Goal: Transaction & Acquisition: Purchase product/service

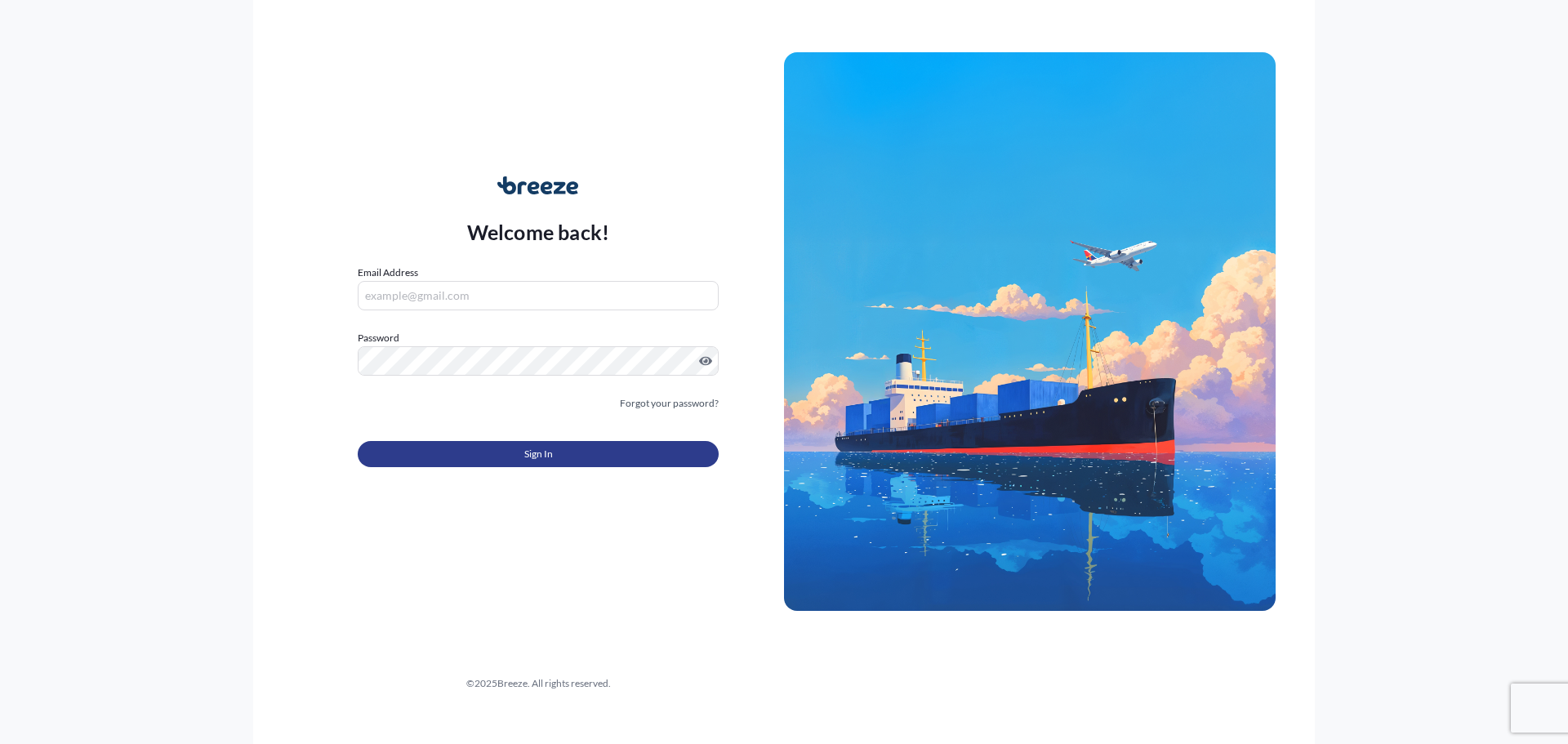
type input "[EMAIL_ADDRESS][DOMAIN_NAME]"
drag, startPoint x: 715, startPoint y: 481, endPoint x: 687, endPoint y: 462, distance: 33.8
click at [714, 481] on form "Email Address [EMAIL_ADDRESS][DOMAIN_NAME] Password Must include: Upper & lower…" at bounding box center [538, 375] width 361 height 222
click at [673, 455] on button "Sign In" at bounding box center [538, 454] width 361 height 26
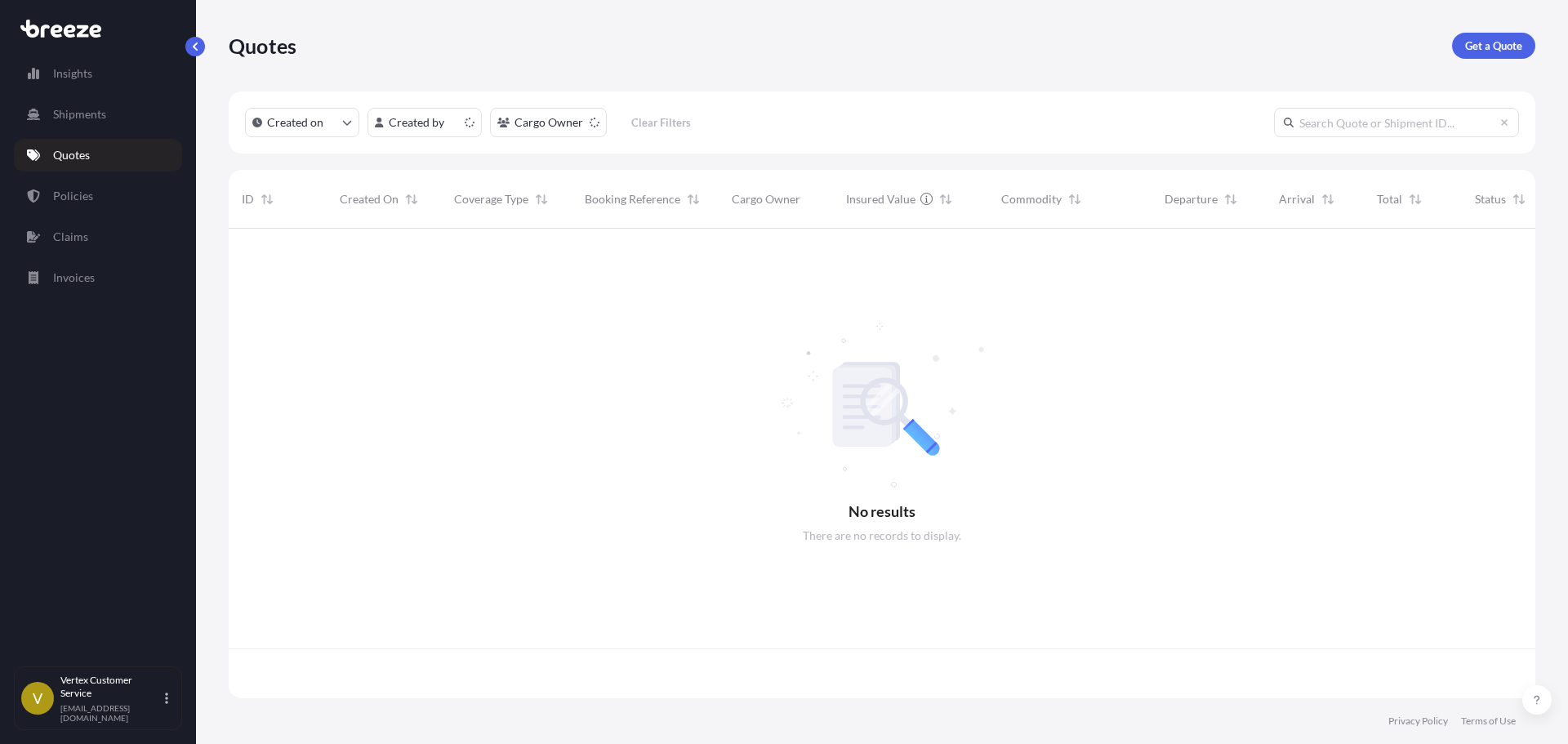
scroll to position [466, 1294]
click at [1515, 48] on p "Get a Quote" at bounding box center [1494, 46] width 58 height 17
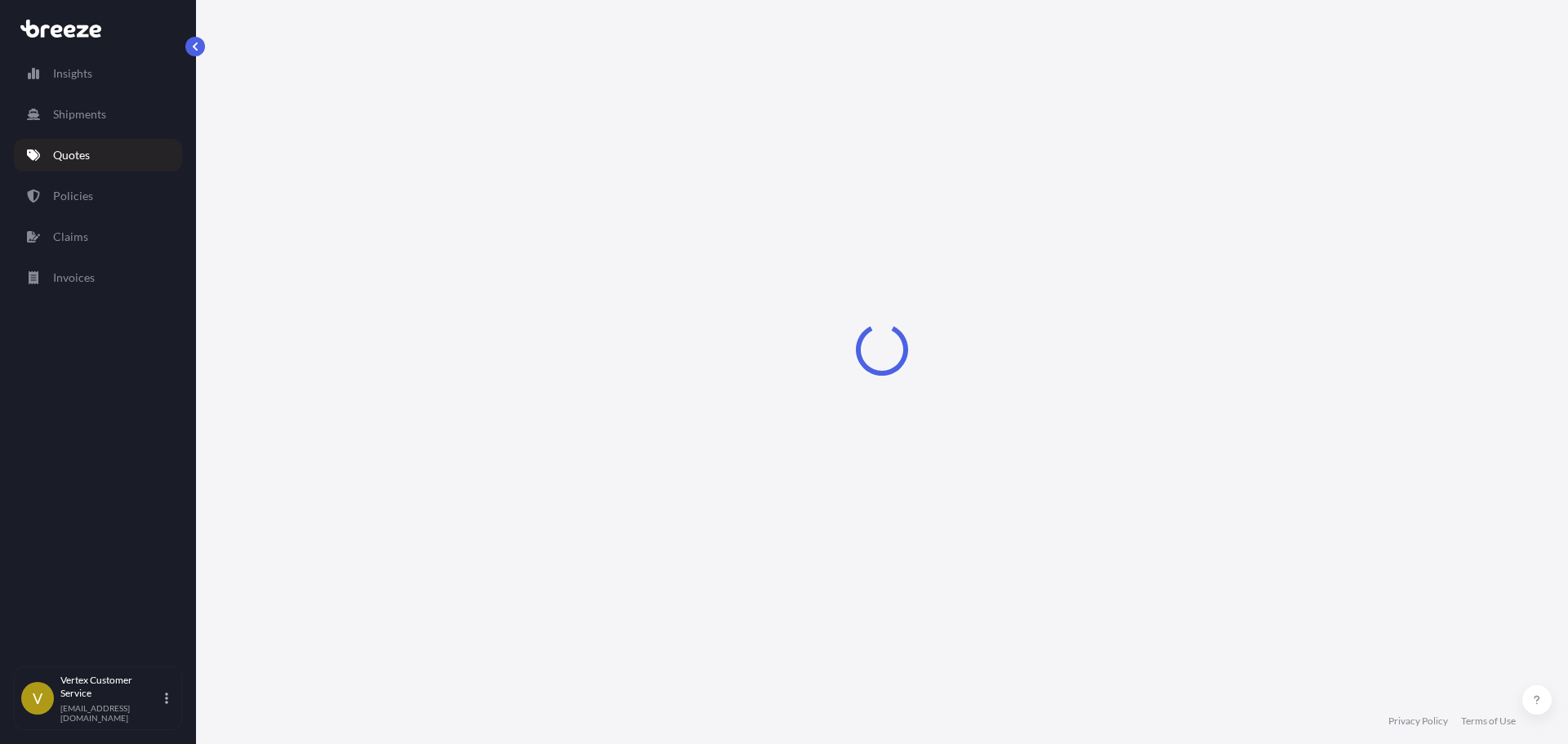
select select "Road"
select select "Sea"
select select "1"
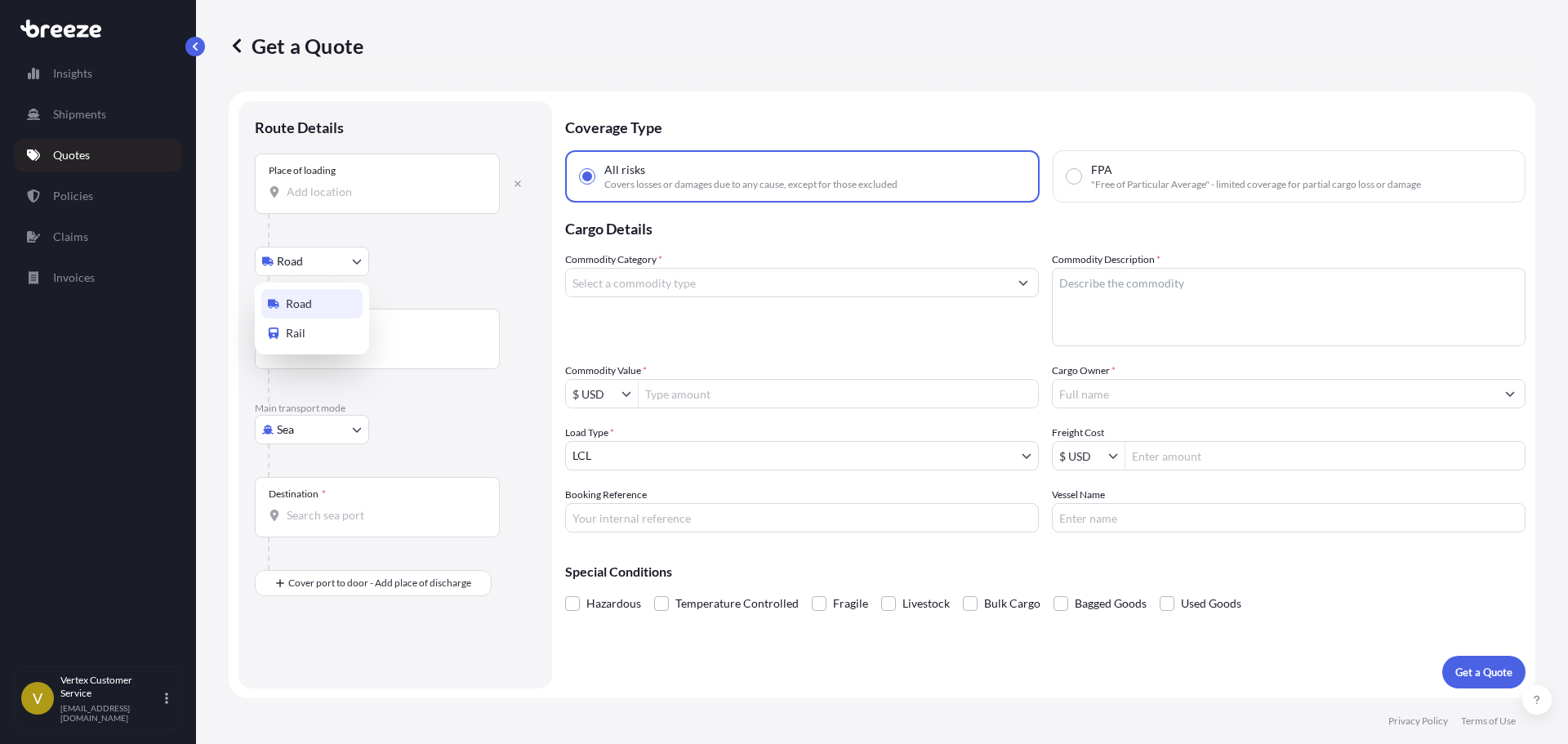
click at [298, 275] on body "Insights Shipments Quotes Policies Claims Invoices V Vertex Customer Service [E…" at bounding box center [784, 372] width 1568 height 744
click at [294, 300] on span "Road" at bounding box center [299, 304] width 26 height 17
click at [319, 188] on input "Place of loading" at bounding box center [383, 192] width 192 height 17
paste input "92626"
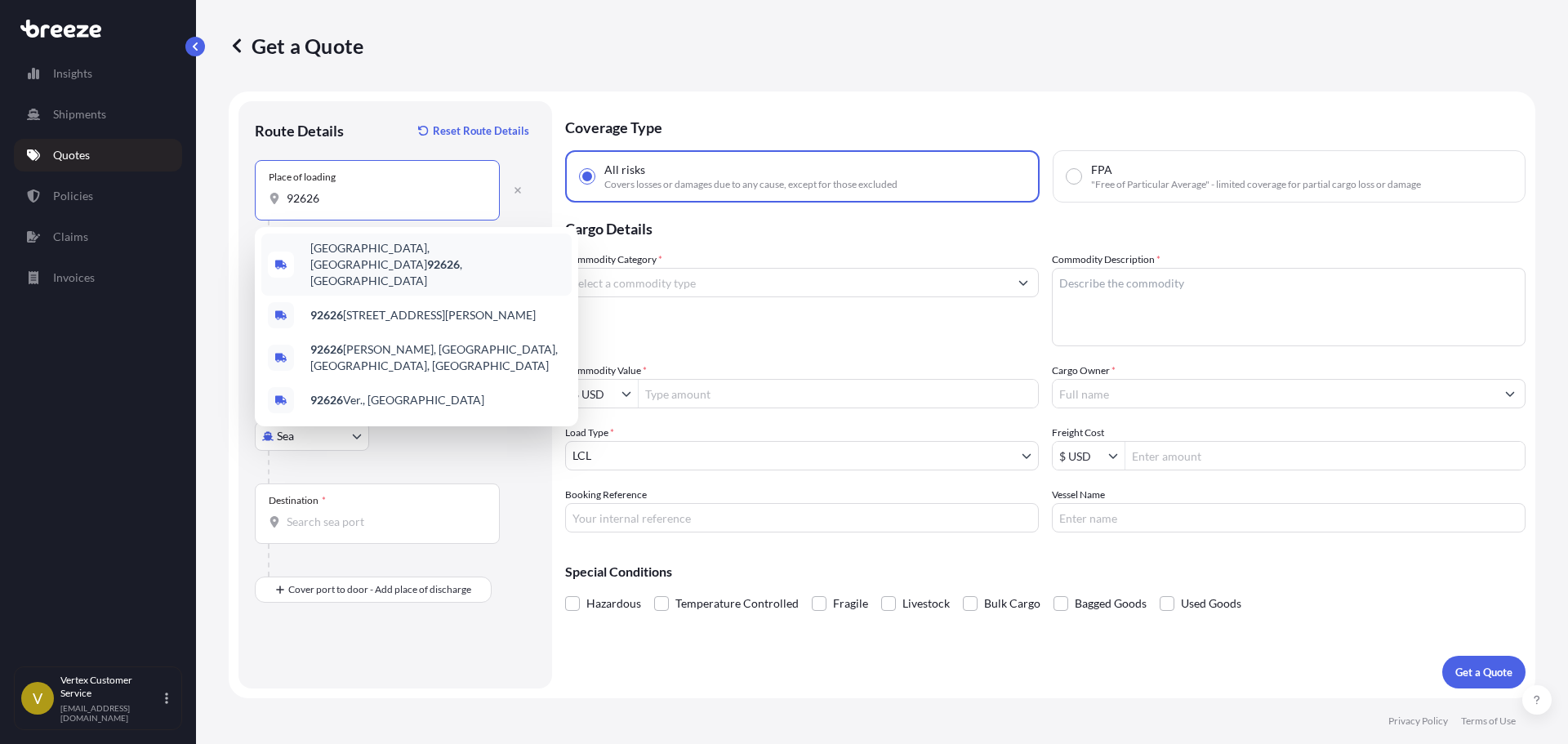
click at [294, 255] on div "[GEOGRAPHIC_DATA] , [GEOGRAPHIC_DATA]" at bounding box center [416, 264] width 310 height 62
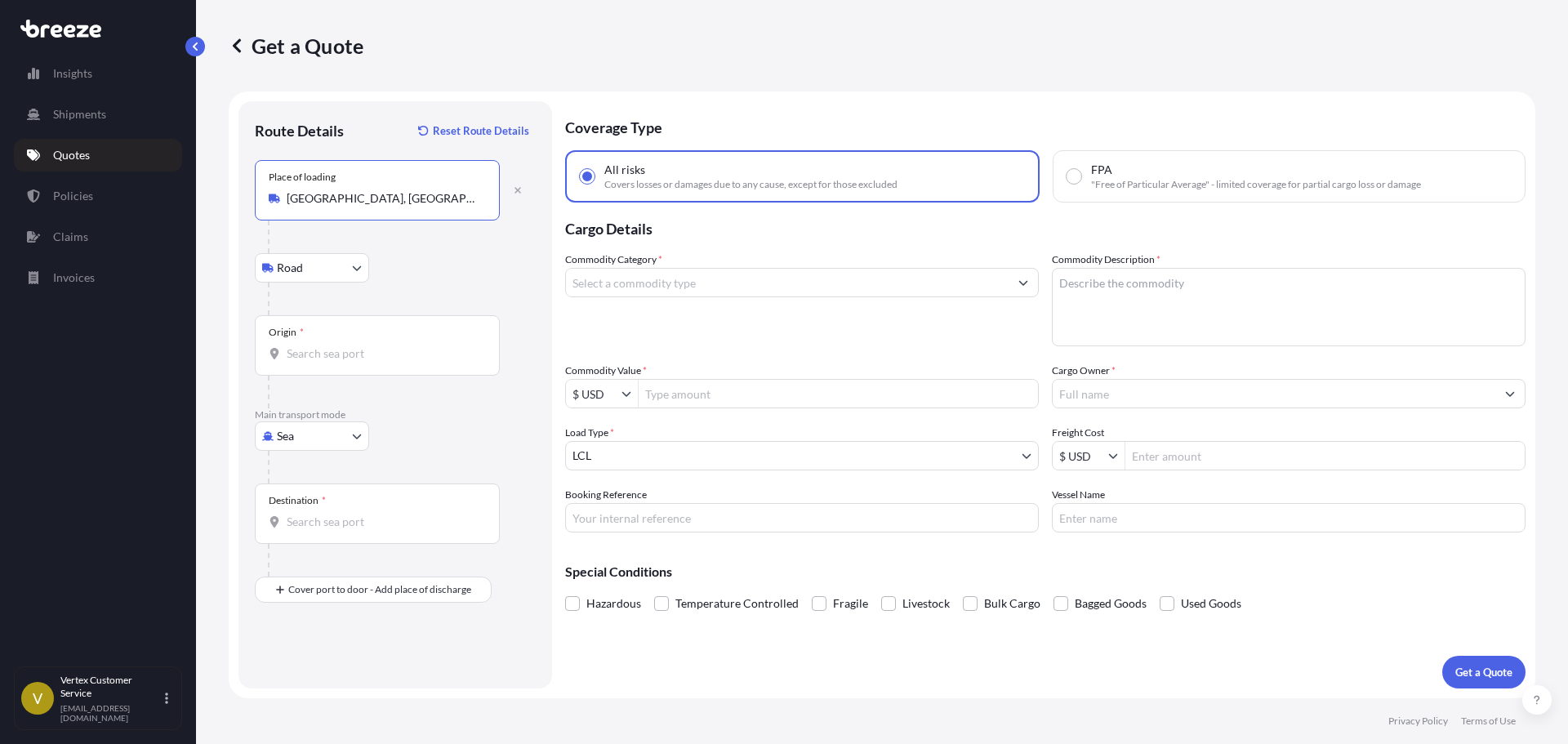
type input "[GEOGRAPHIC_DATA], [GEOGRAPHIC_DATA]"
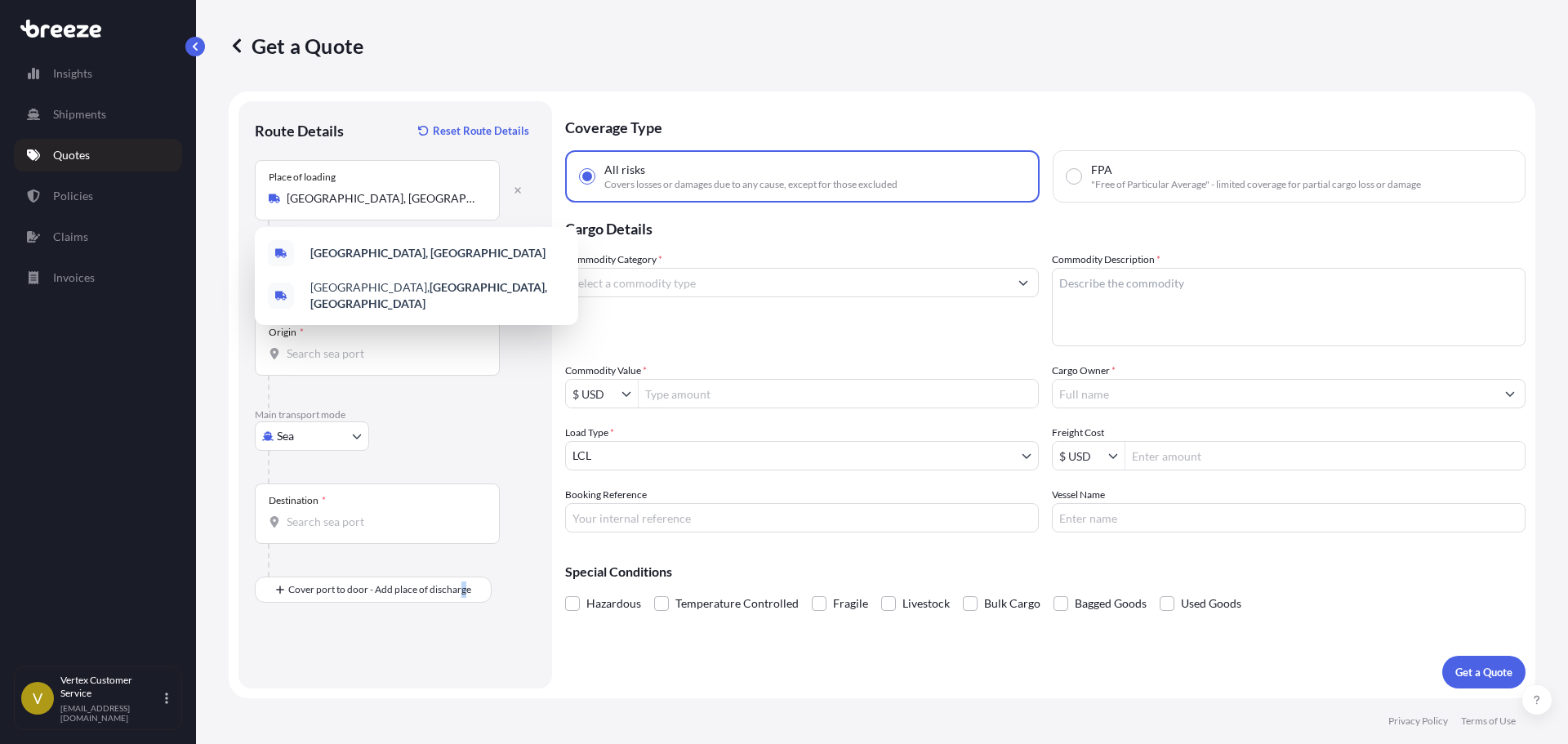
click at [463, 667] on div "Route Details Reset Route Details Place of loading [GEOGRAPHIC_DATA] Rail Origi…" at bounding box center [395, 395] width 281 height 555
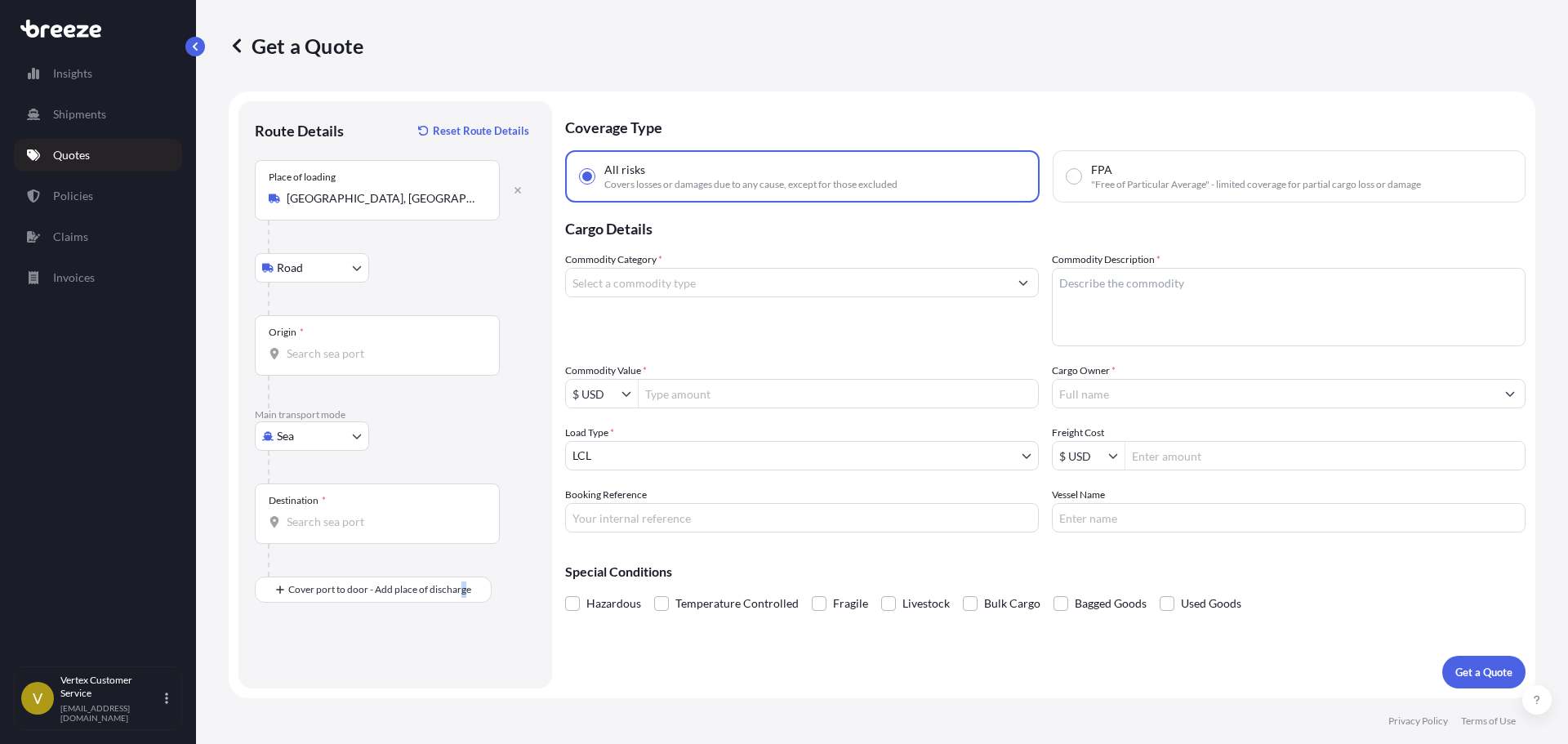
click at [312, 438] on body "0 options available. 4 options available. 2 options available. Insights Shipmen…" at bounding box center [784, 372] width 1568 height 744
click at [297, 537] on span "Road" at bounding box center [299, 538] width 26 height 17
select select "Road"
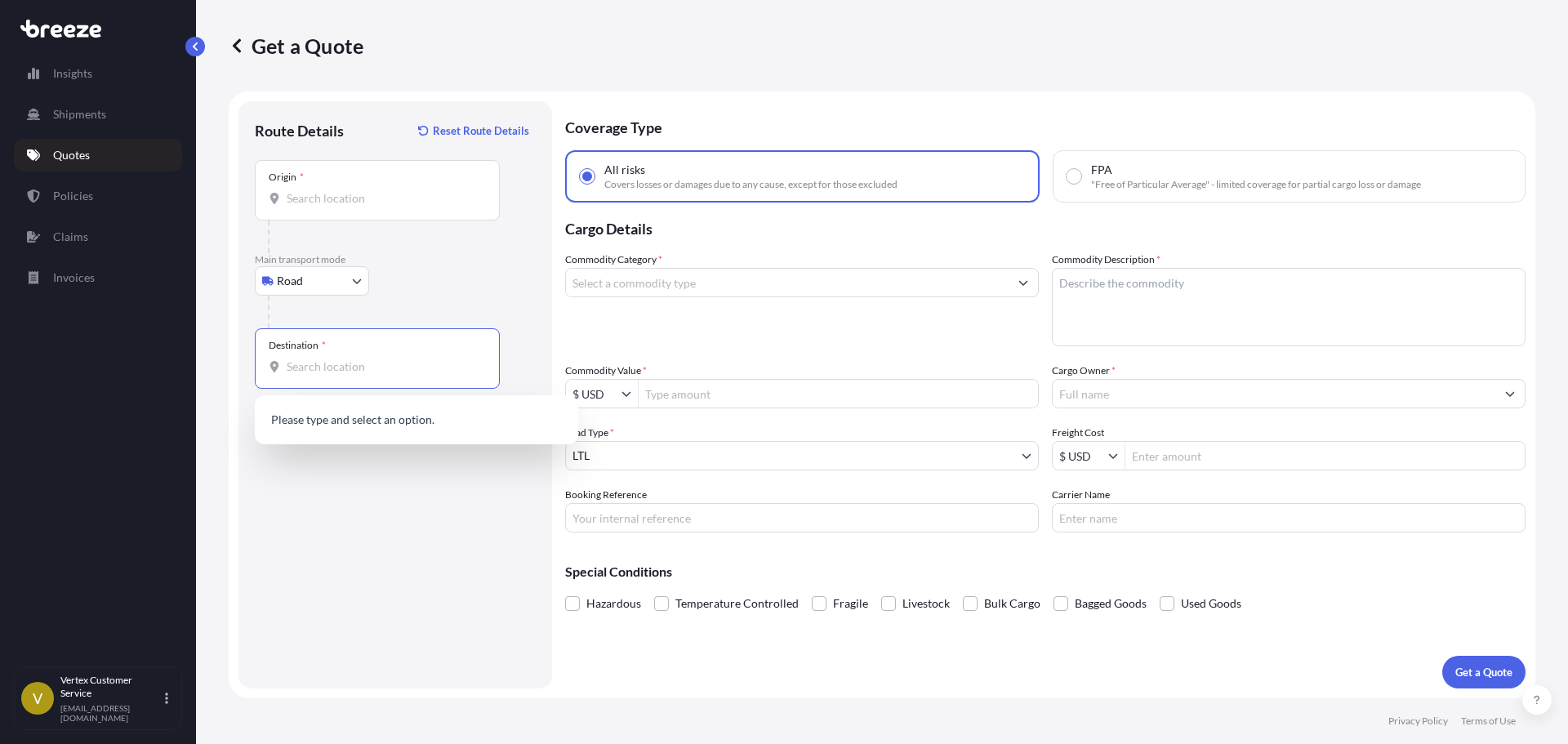
click at [327, 368] on input "Destination *" at bounding box center [383, 367] width 192 height 17
paste input "30180"
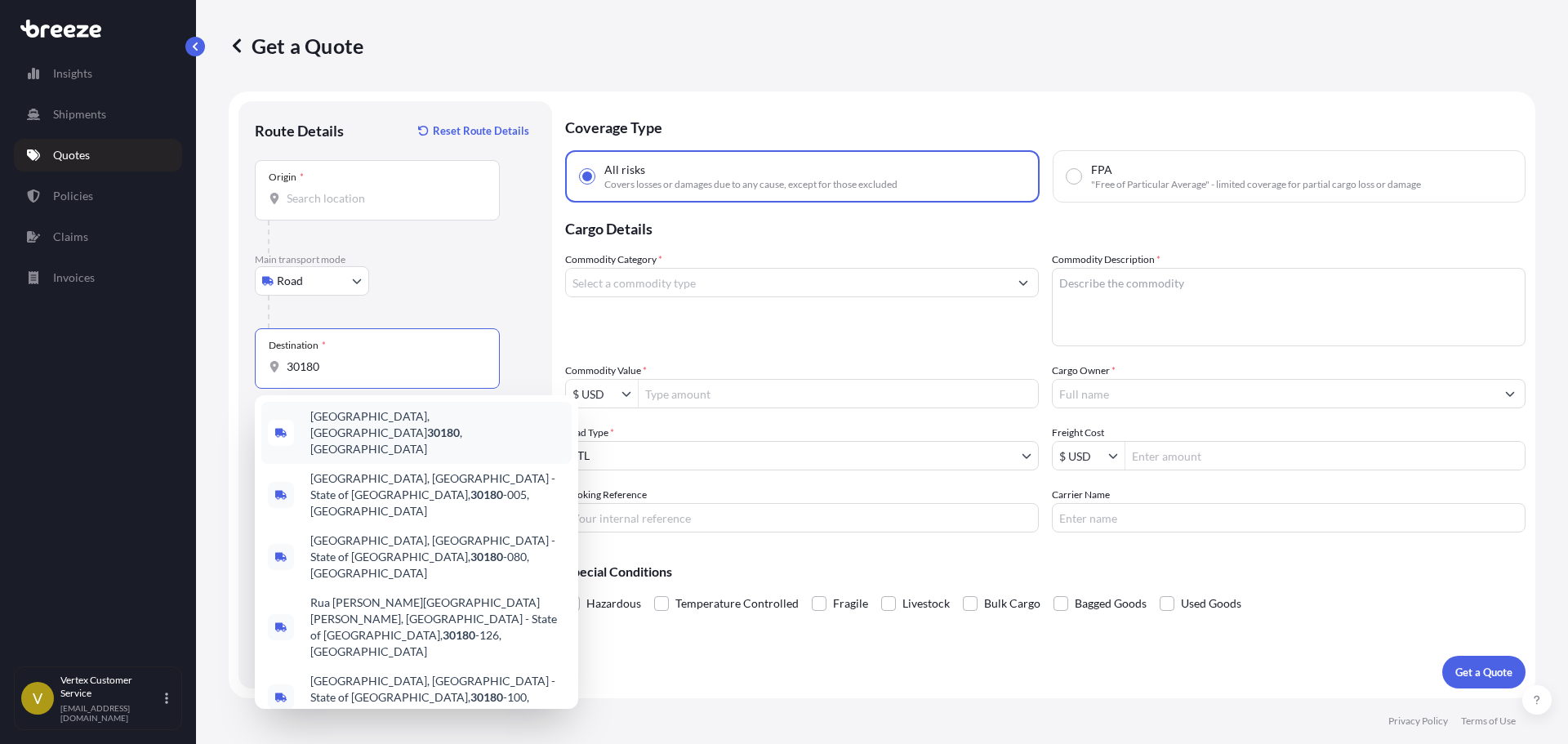
click at [317, 429] on div "[GEOGRAPHIC_DATA] , [GEOGRAPHIC_DATA]" at bounding box center [416, 432] width 310 height 62
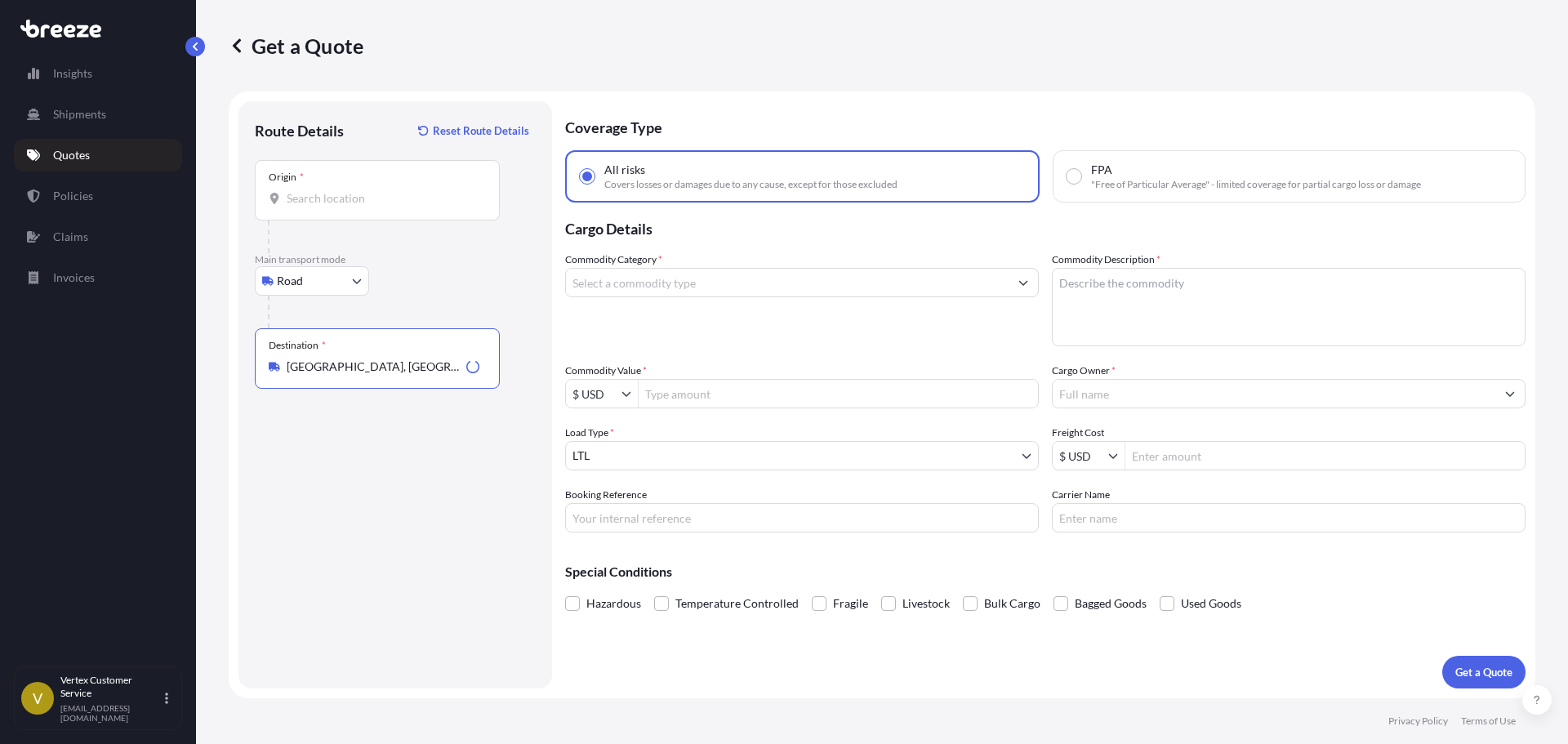
type input "[GEOGRAPHIC_DATA], [GEOGRAPHIC_DATA]"
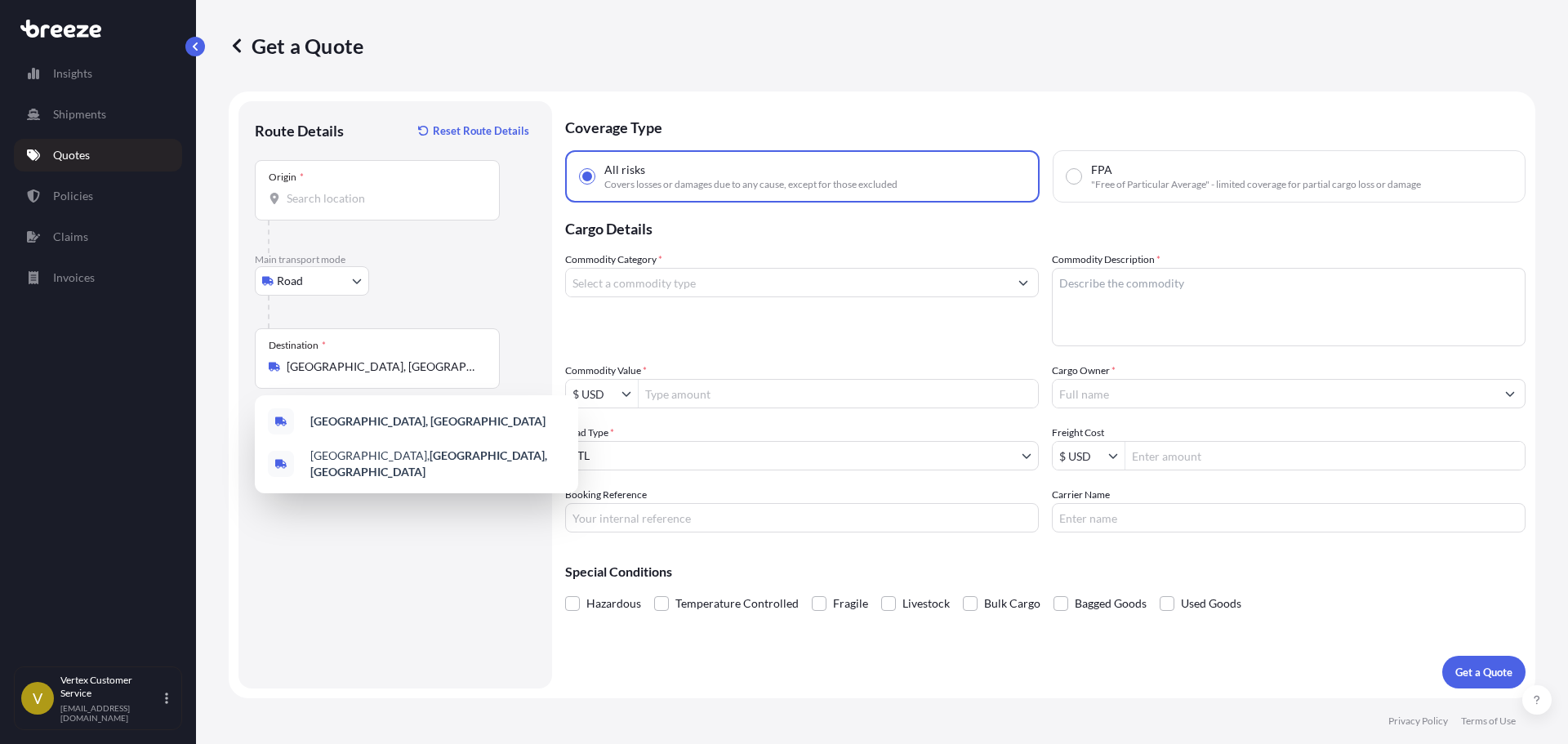
click at [367, 223] on div at bounding box center [384, 236] width 232 height 33
click at [353, 202] on input "Origin *" at bounding box center [383, 199] width 192 height 17
paste input "92626"
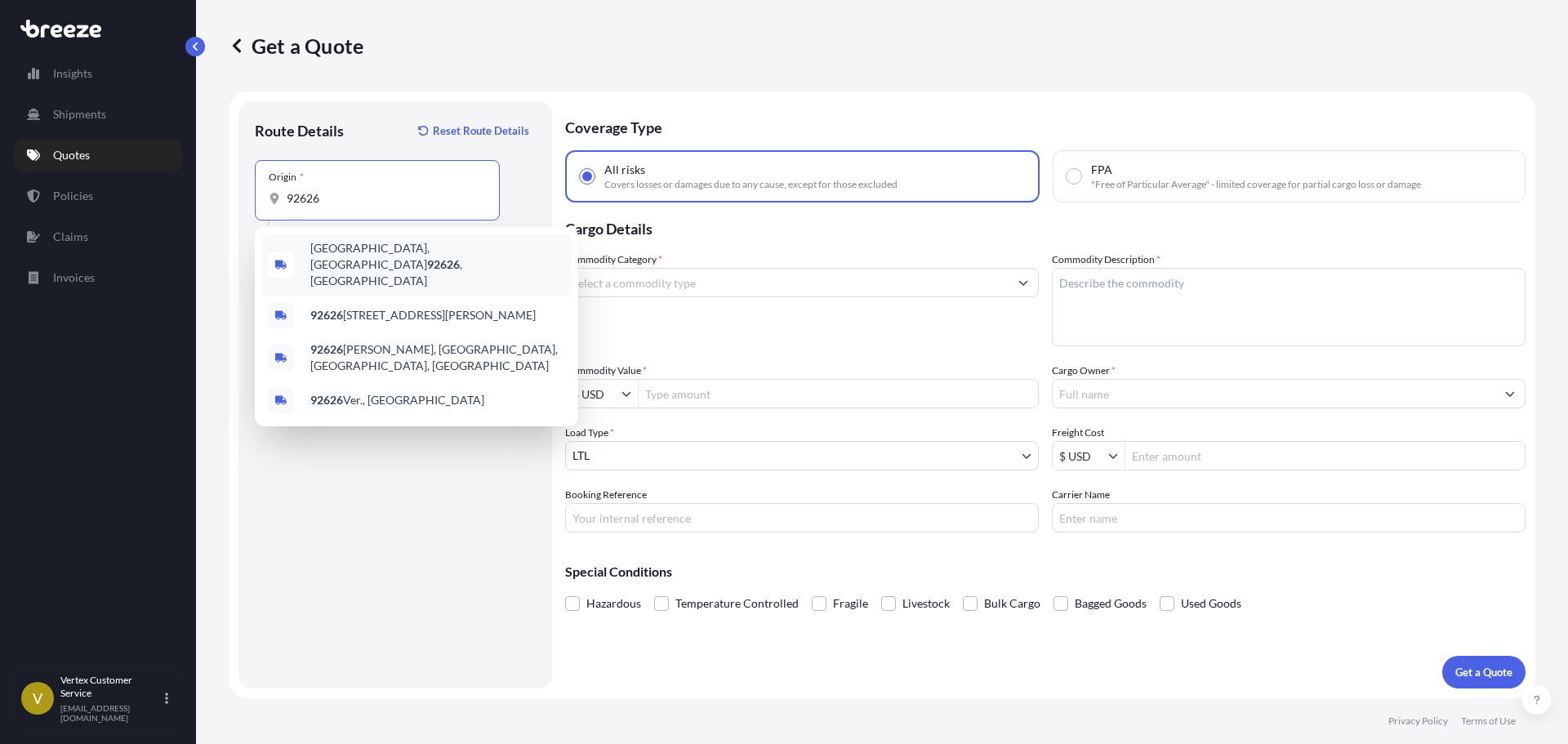
click at [316, 253] on span "[GEOGRAPHIC_DATA] , [GEOGRAPHIC_DATA]" at bounding box center [438, 264] width 255 height 49
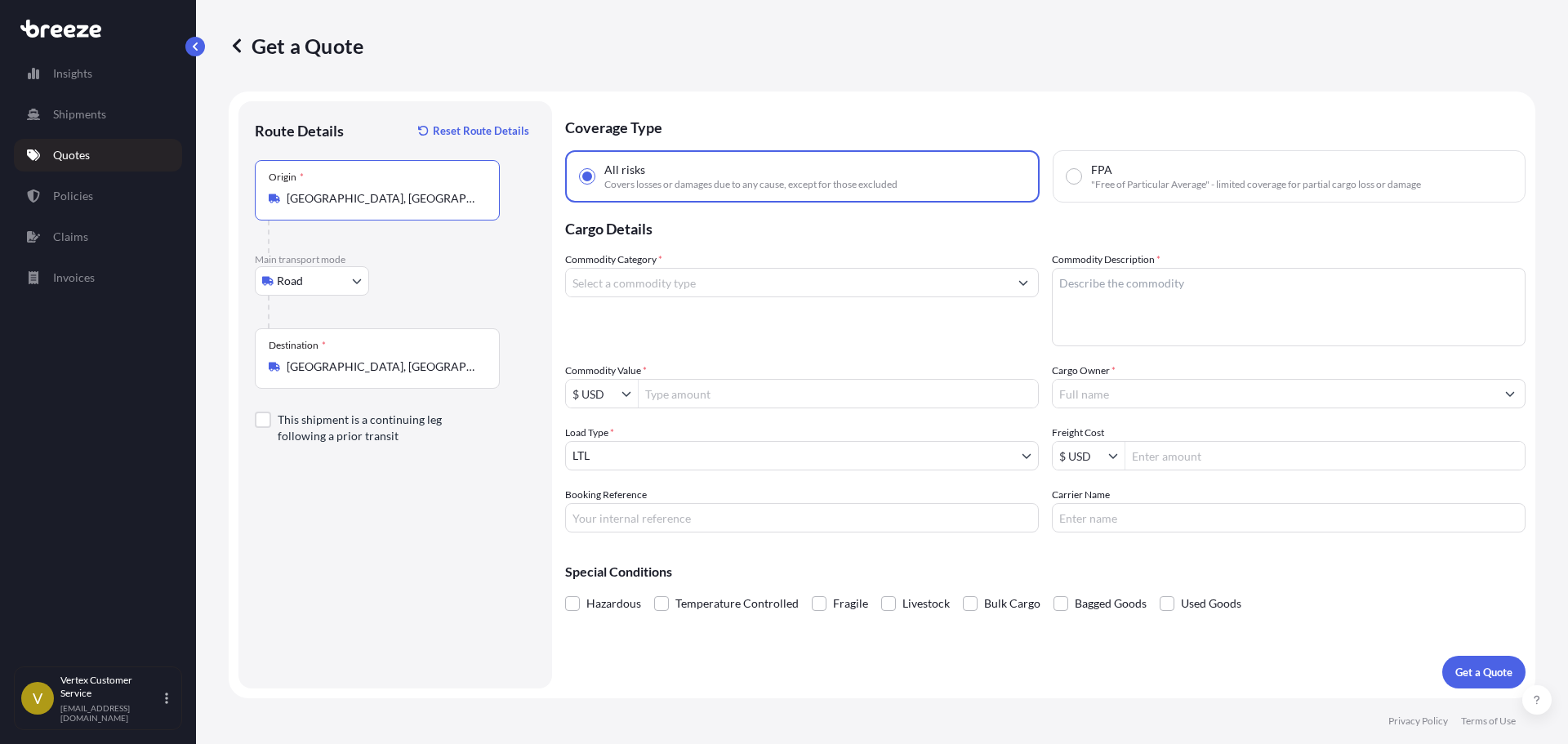
type input "[GEOGRAPHIC_DATA], [GEOGRAPHIC_DATA]"
click at [678, 288] on input "Commodity Category *" at bounding box center [787, 282] width 442 height 30
type input "a"
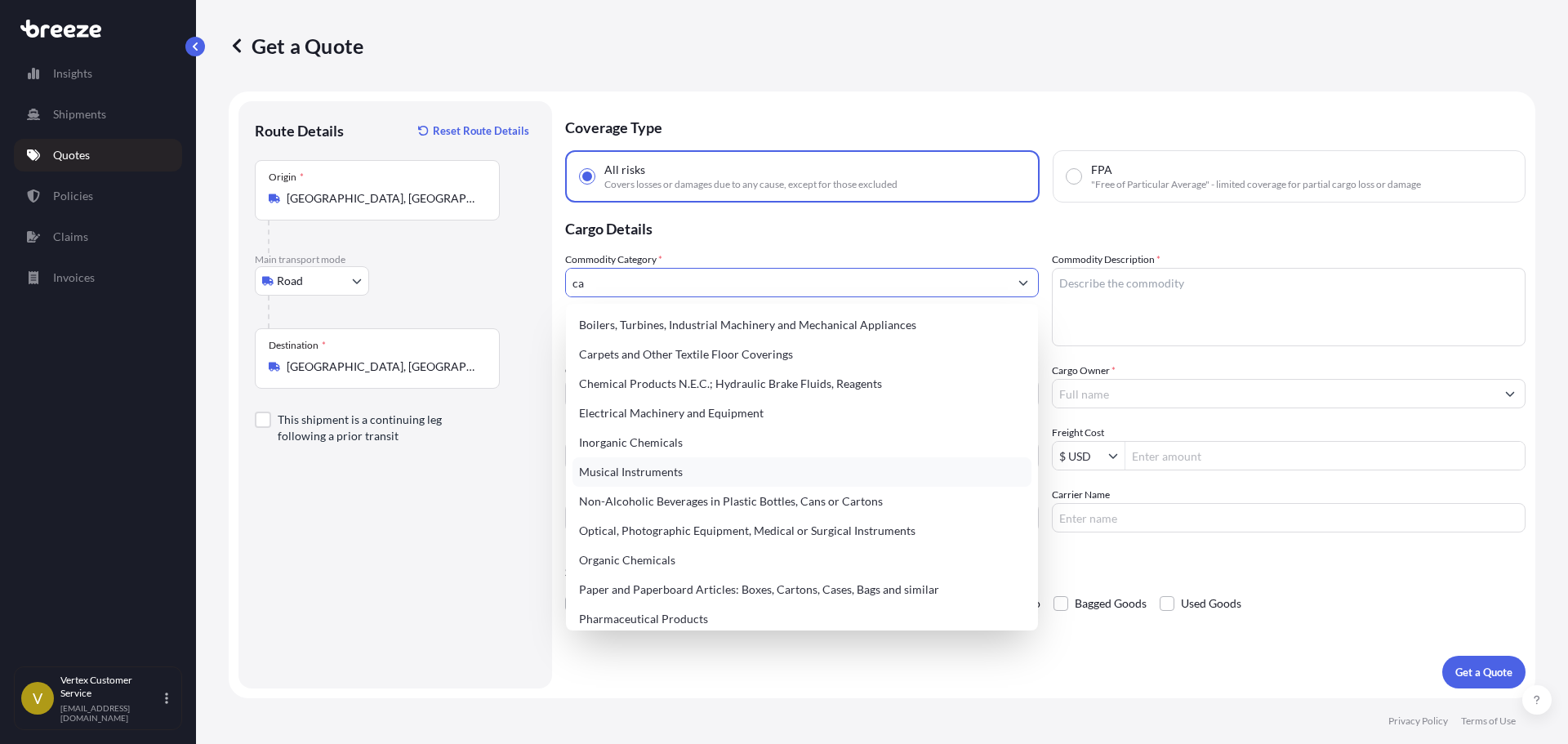
type input "c"
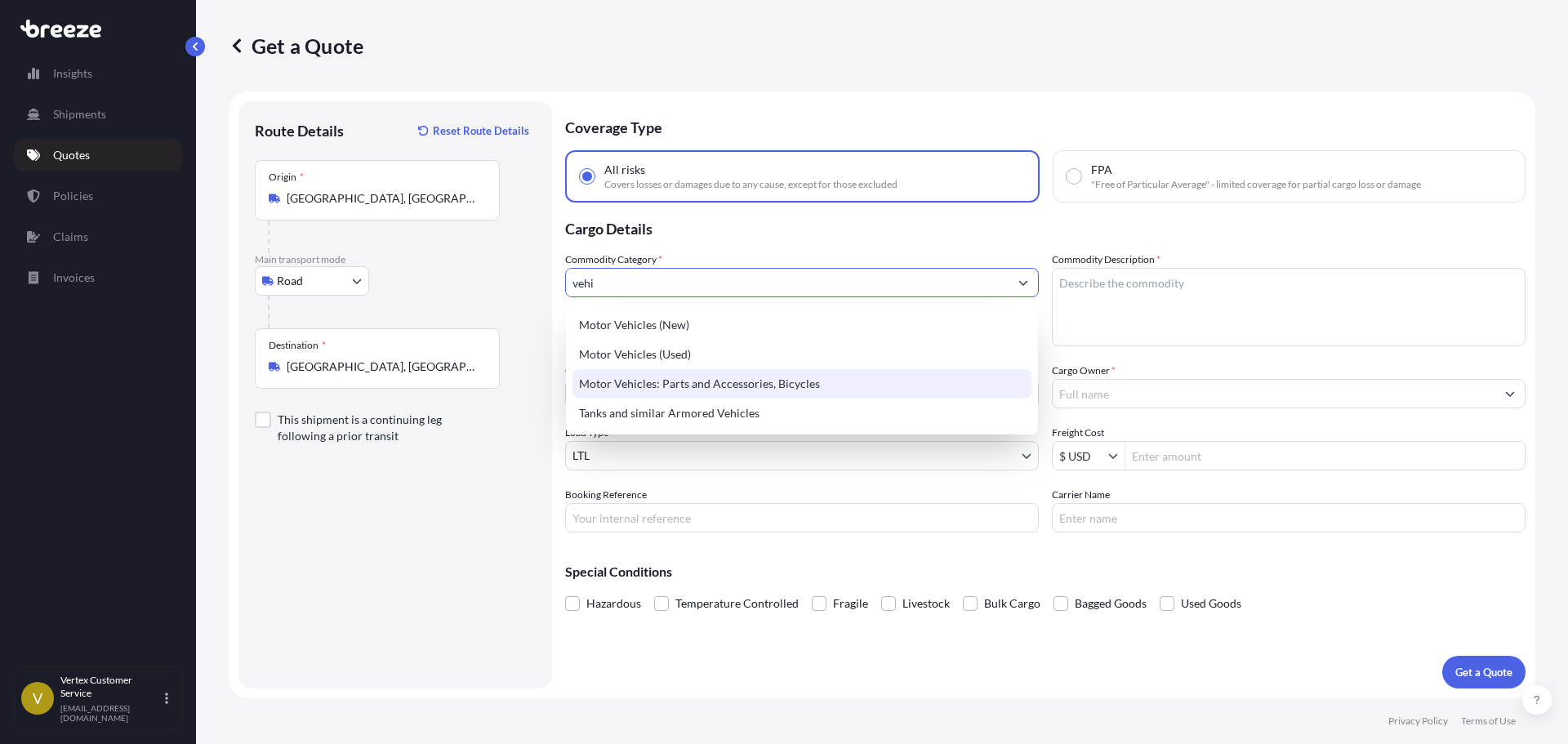
click at [681, 382] on div "Motor Vehicles: Parts and Accessories, Bicycles" at bounding box center [802, 384] width 459 height 30
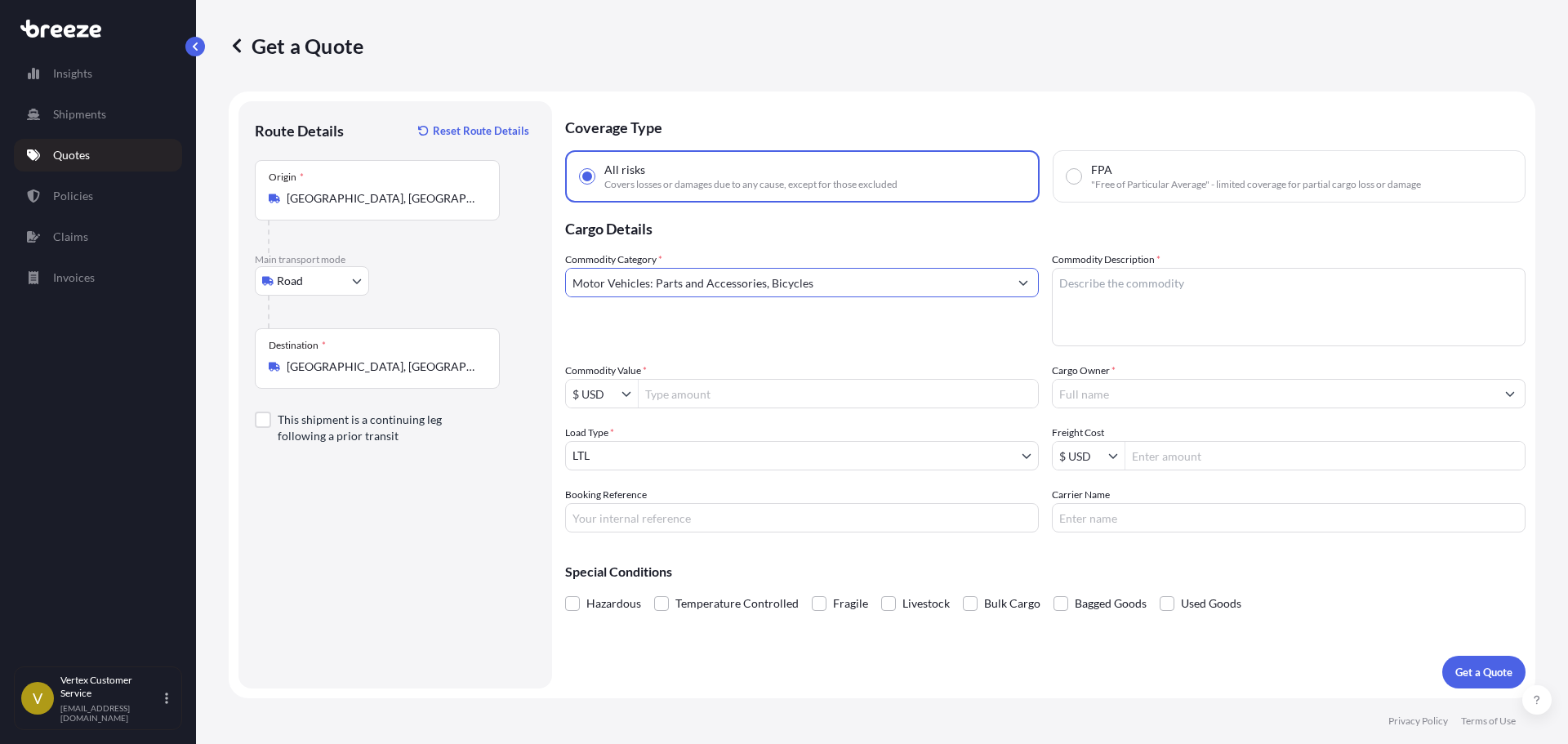
type input "Motor Vehicles: Parts and Accessories, Bicycles"
click at [1127, 324] on textarea "Commodity Description *" at bounding box center [1288, 307] width 474 height 78
paste textarea "Air filters & Exhaust pipe"
type textarea "Air filters & Exhaust pipe"
click at [1091, 388] on input "Cargo Owner *" at bounding box center [1274, 394] width 442 height 30
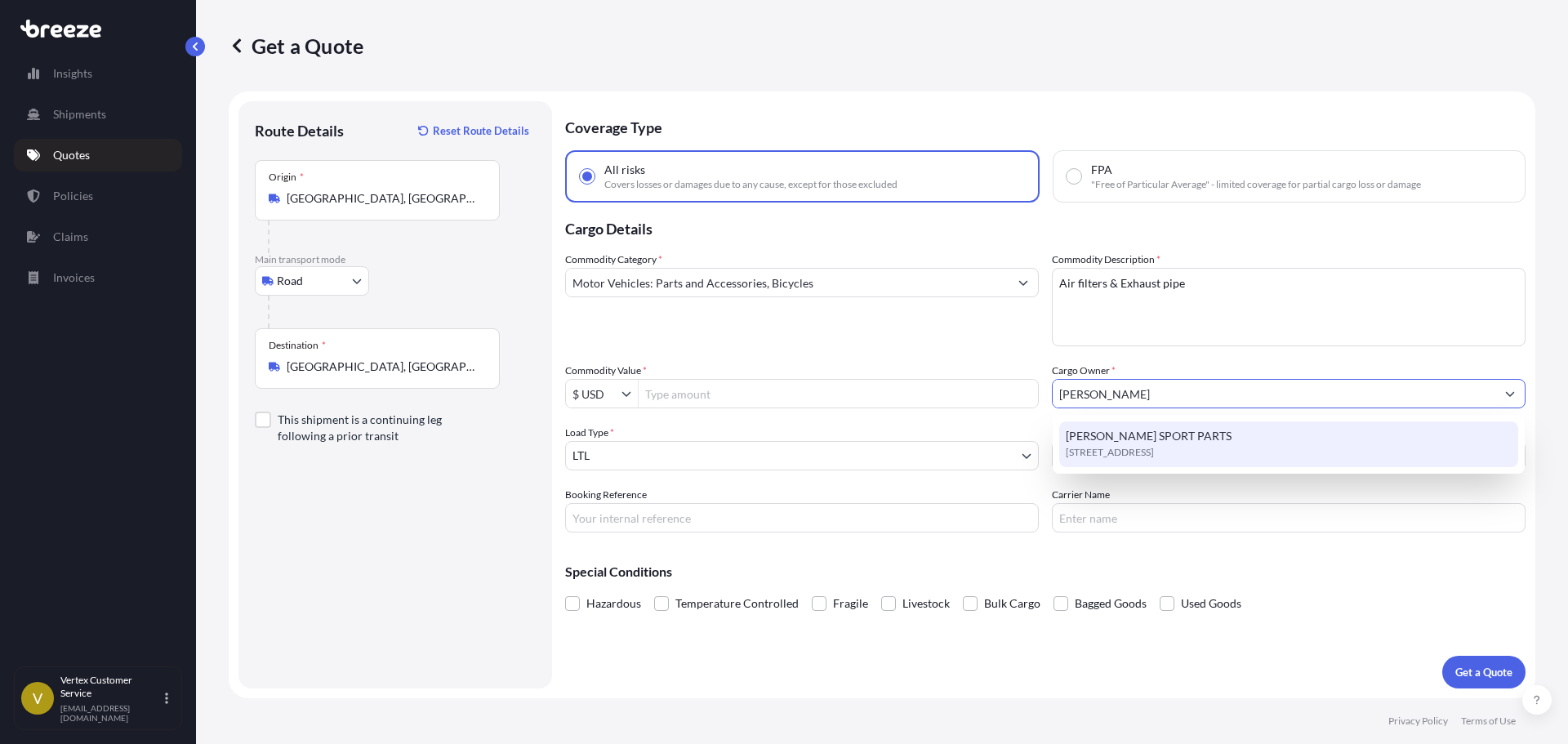
click at [1147, 450] on span "[STREET_ADDRESS]" at bounding box center [1109, 452] width 88 height 17
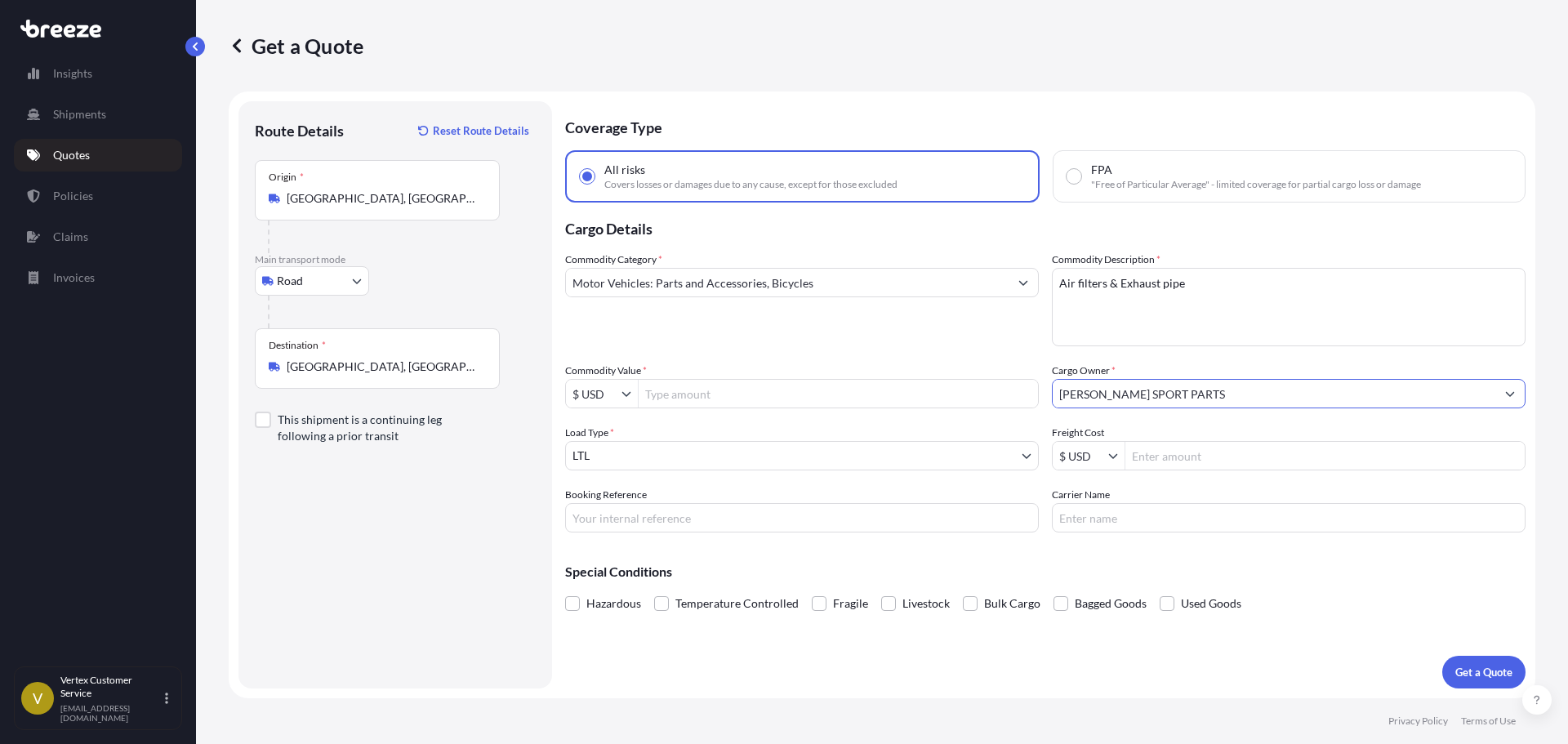
type input "[PERSON_NAME] SPORT PARTS"
click at [809, 409] on div "Commodity Category * Motor Vehicles: Parts and Accessories, Bicycles Commodity …" at bounding box center [1045, 392] width 960 height 281
click at [801, 397] on input "Commodity Value *" at bounding box center [838, 394] width 399 height 30
type input "0"
type input "8,000"
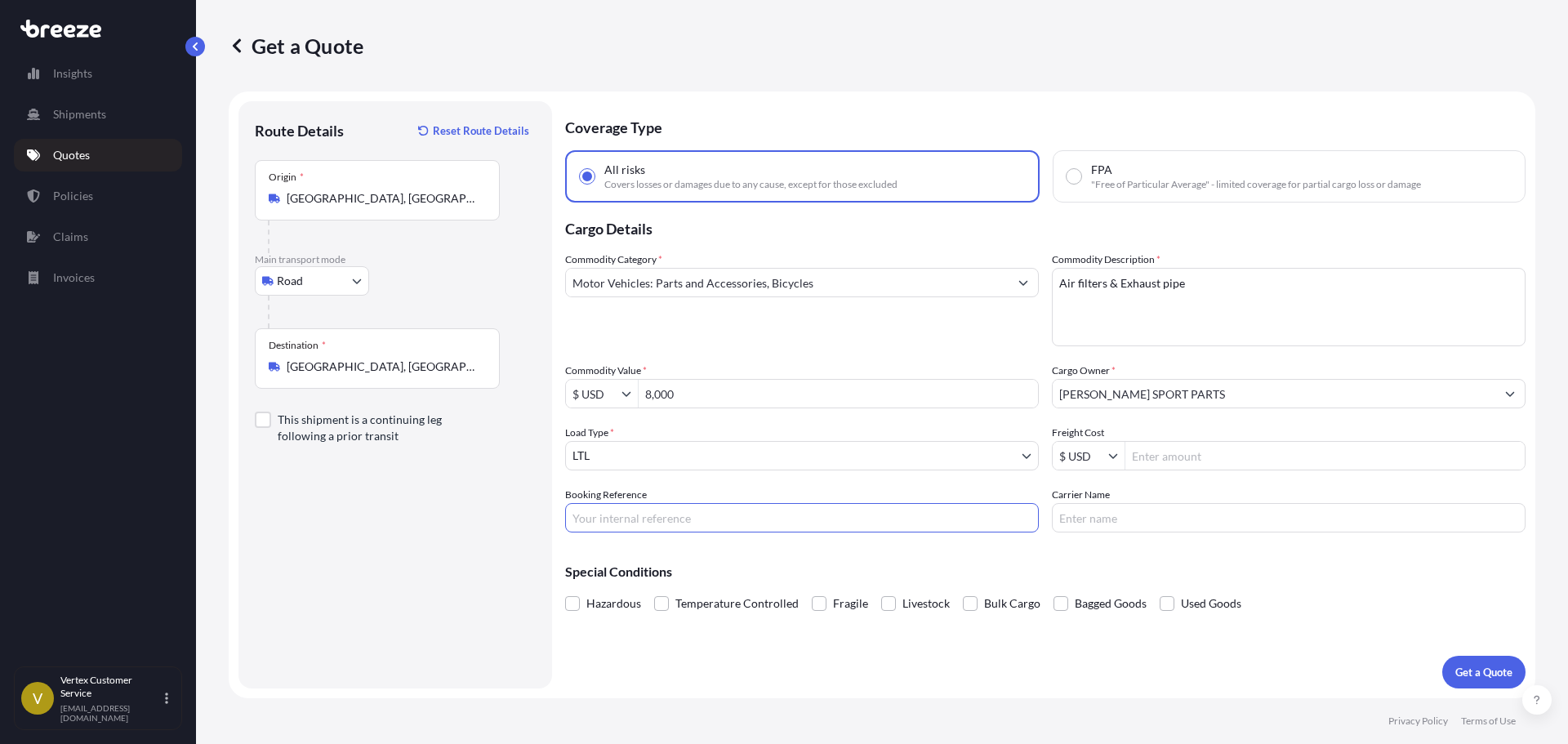
click at [834, 522] on input "Booking Reference" at bounding box center [802, 517] width 474 height 30
paste input "125380765"
type input "125380765"
click at [1492, 661] on button "Get a Quote" at bounding box center [1483, 672] width 84 height 33
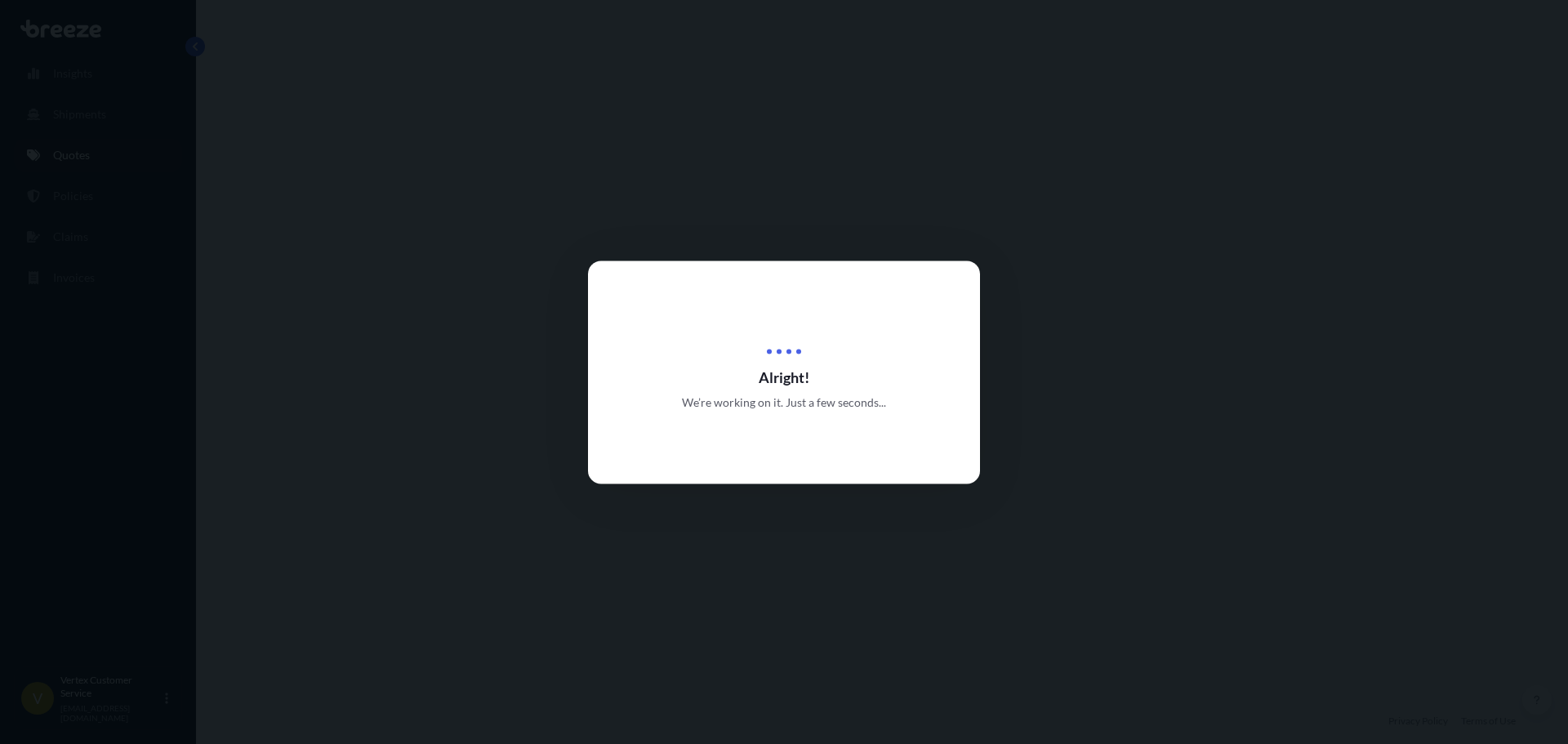
select select "Road"
select select "1"
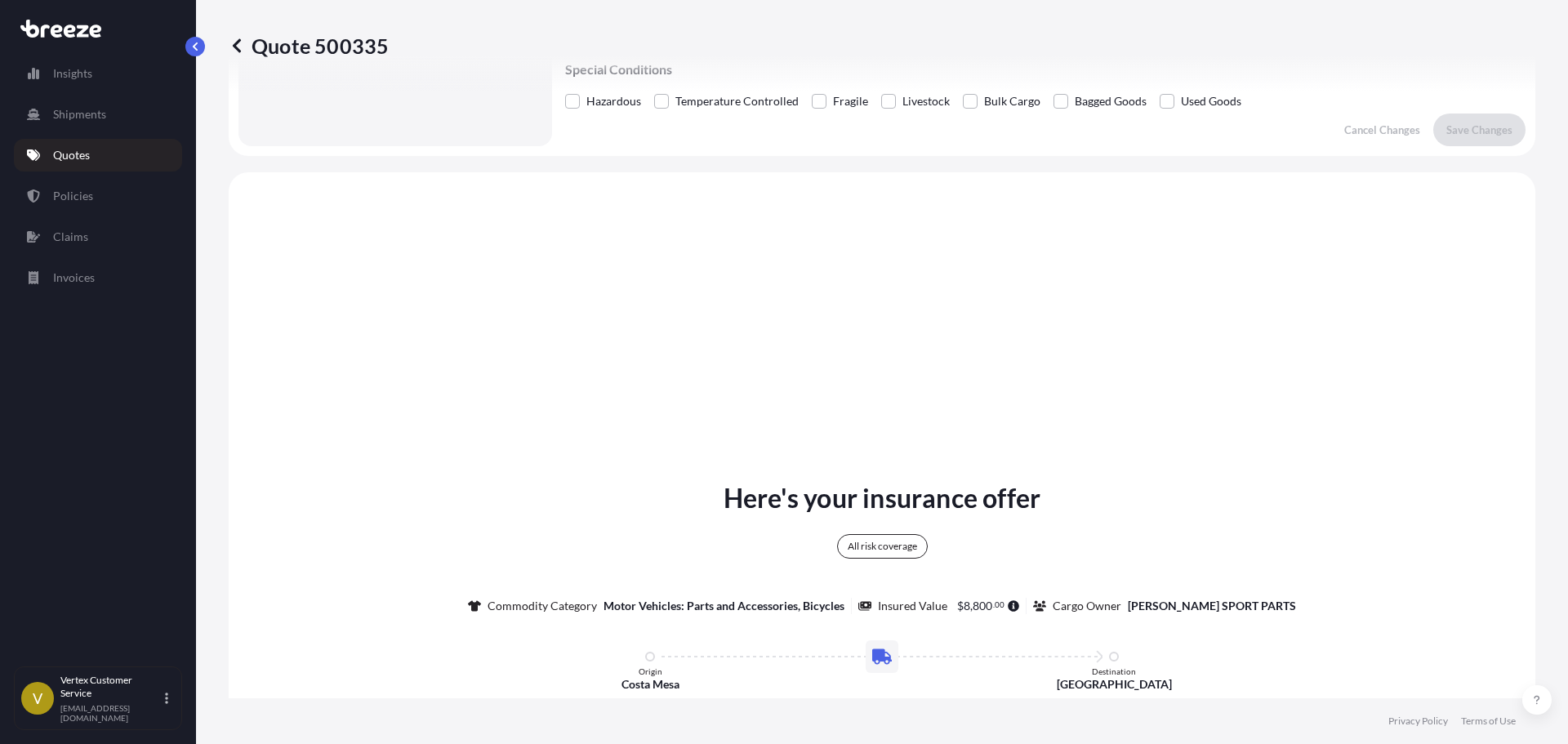
scroll to position [593, 0]
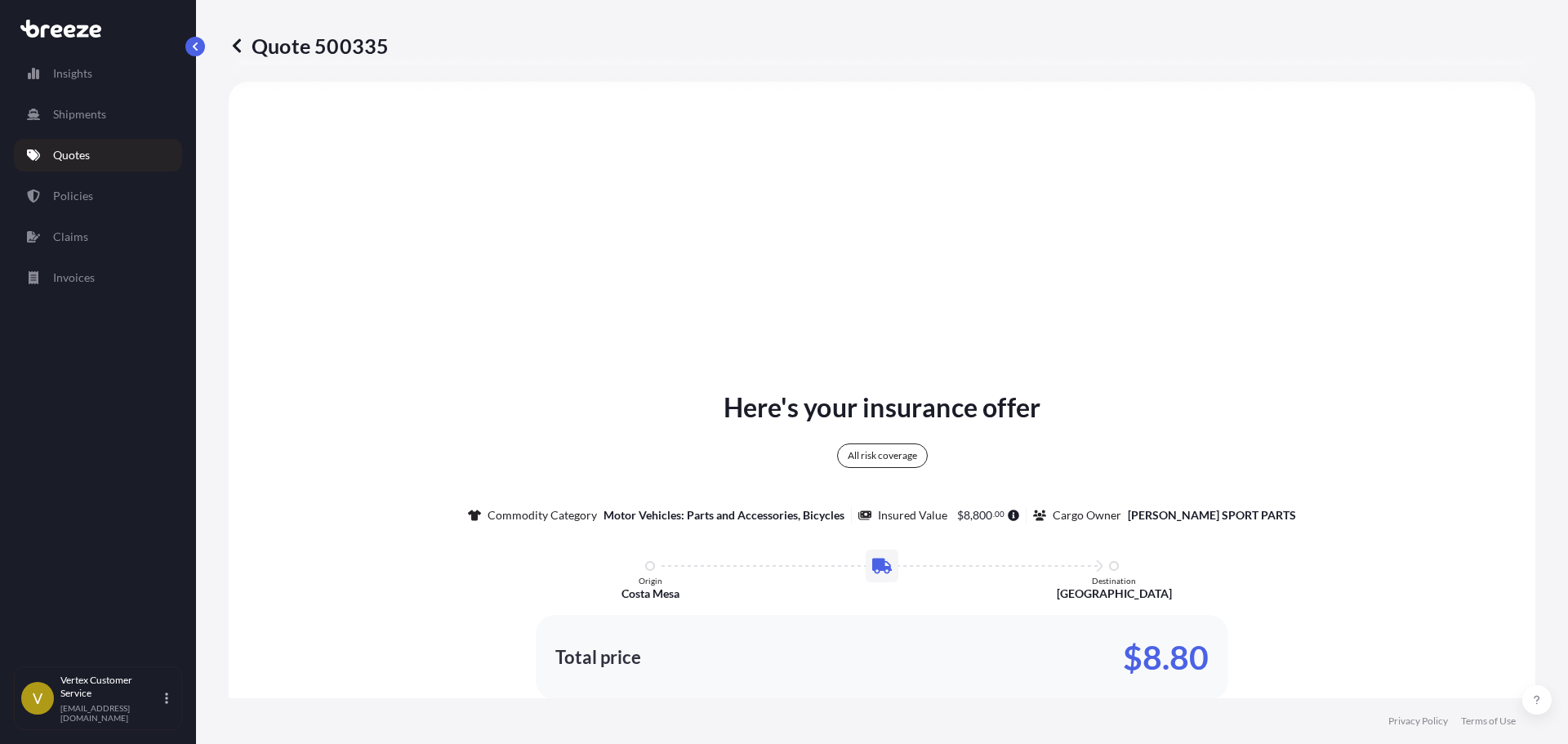
click at [334, 65] on div "Quote 500335" at bounding box center [882, 46] width 1306 height 91
click at [334, 64] on div "Quote 500335" at bounding box center [882, 46] width 1306 height 91
copy p "500335"
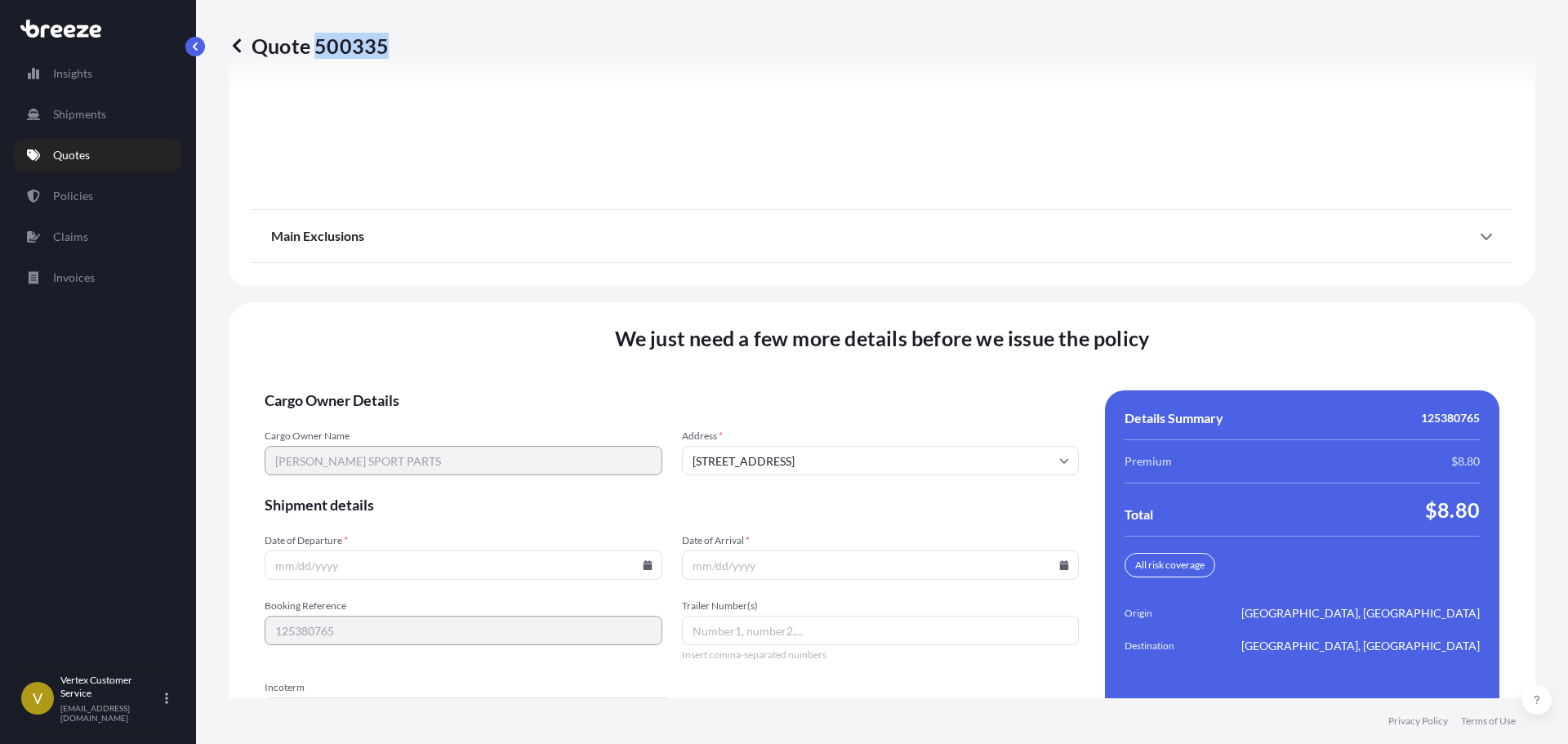
scroll to position [2091, 0]
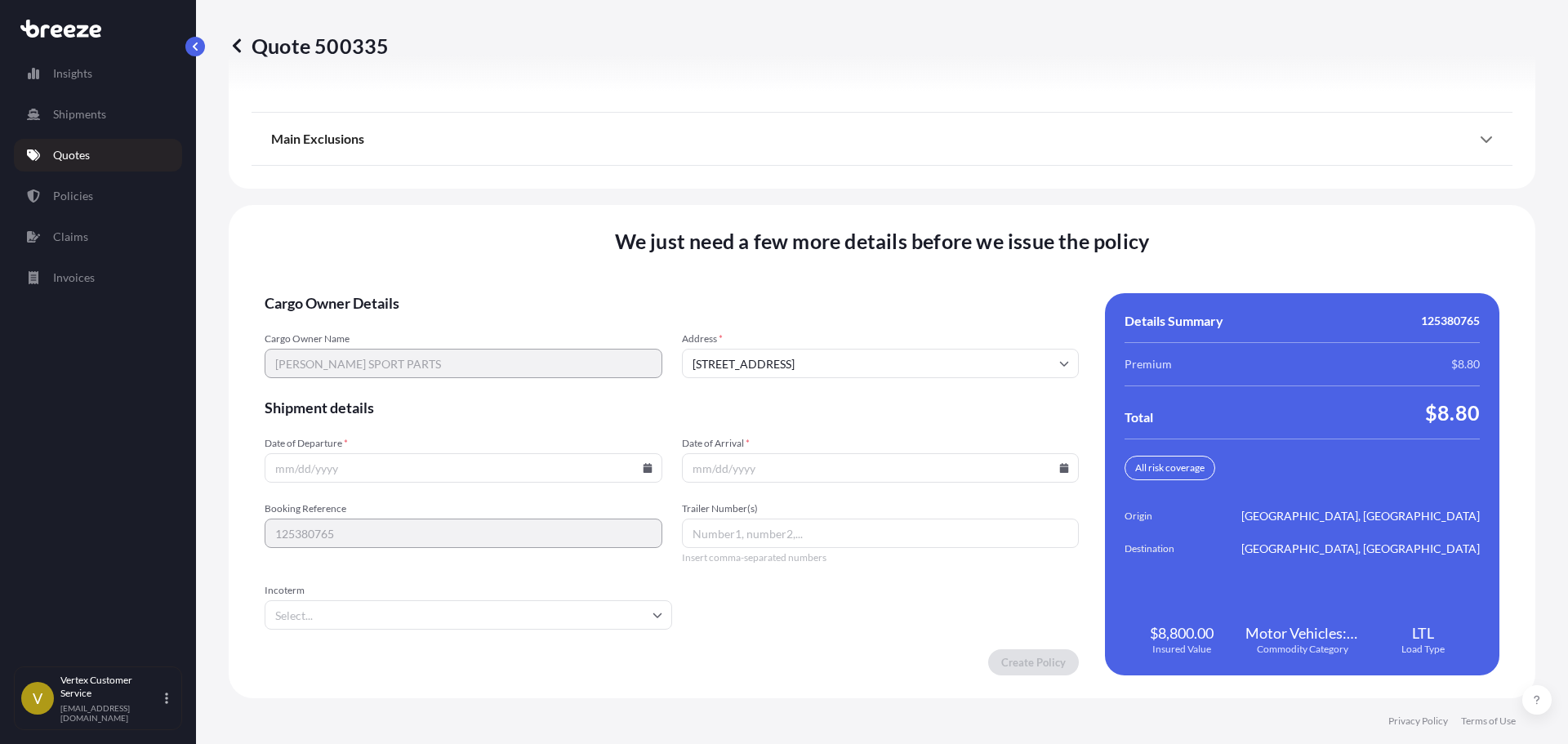
click at [660, 466] on div "Date of Departure * Date of Arrival *" at bounding box center [672, 459] width 814 height 46
click at [651, 467] on input "Date of Departure *" at bounding box center [464, 468] width 398 height 30
click at [637, 469] on input "Date of Departure *" at bounding box center [464, 468] width 398 height 30
click at [643, 469] on icon at bounding box center [647, 467] width 9 height 10
click at [394, 388] on button "30" at bounding box center [385, 385] width 26 height 26
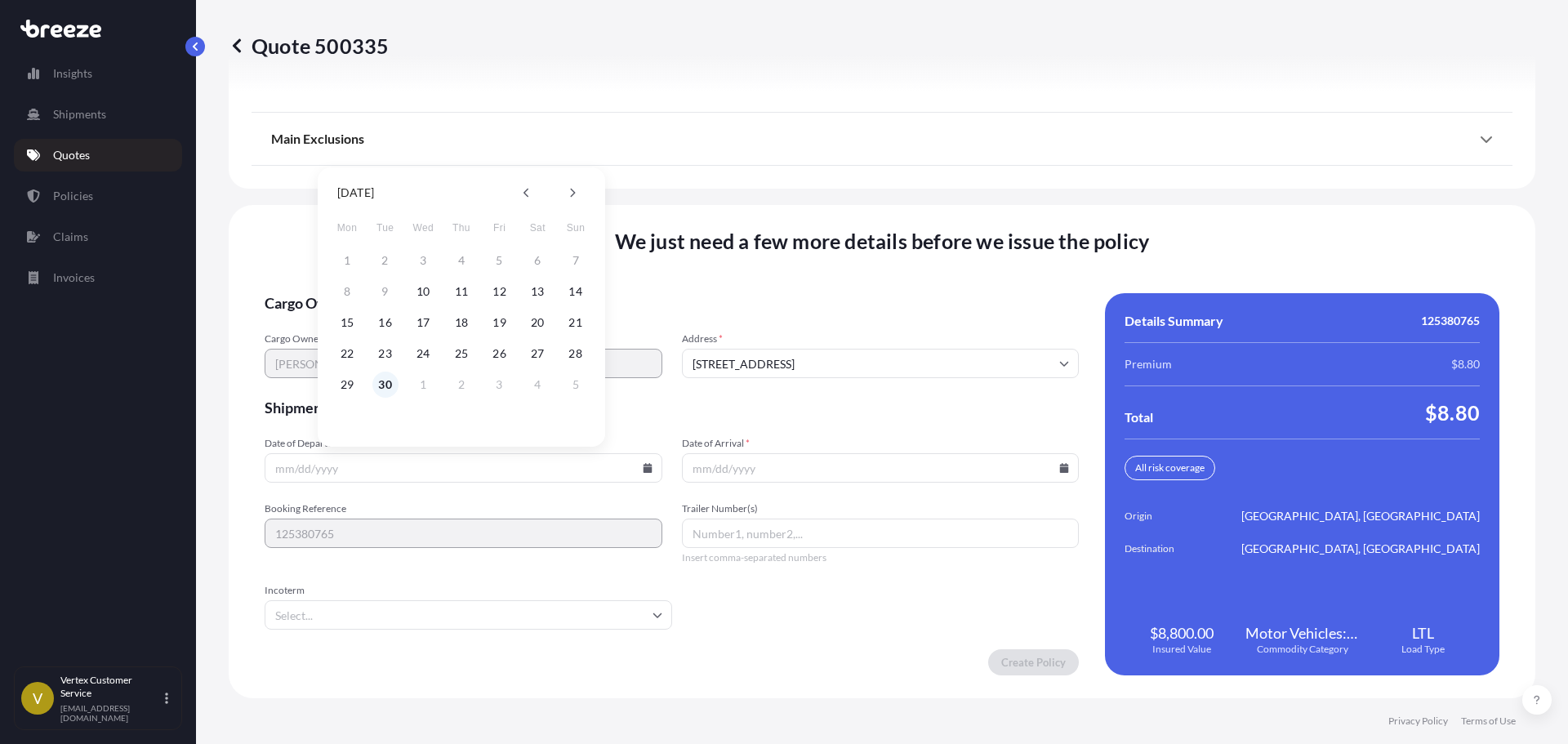
type input "[DATE]"
click at [1060, 472] on icon at bounding box center [1065, 467] width 9 height 10
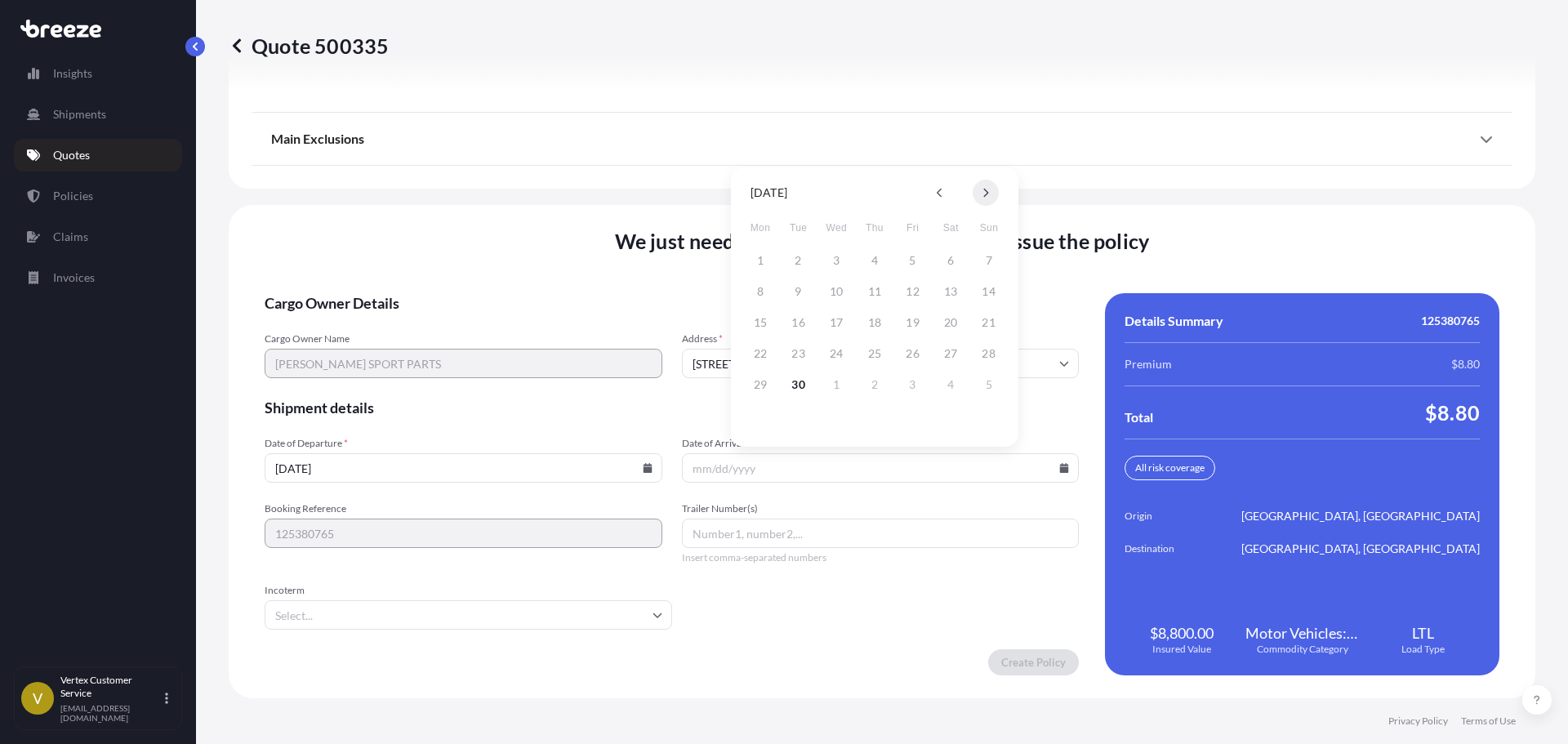
click at [993, 189] on button at bounding box center [986, 192] width 26 height 26
click at [800, 285] on button "7" at bounding box center [799, 292] width 26 height 26
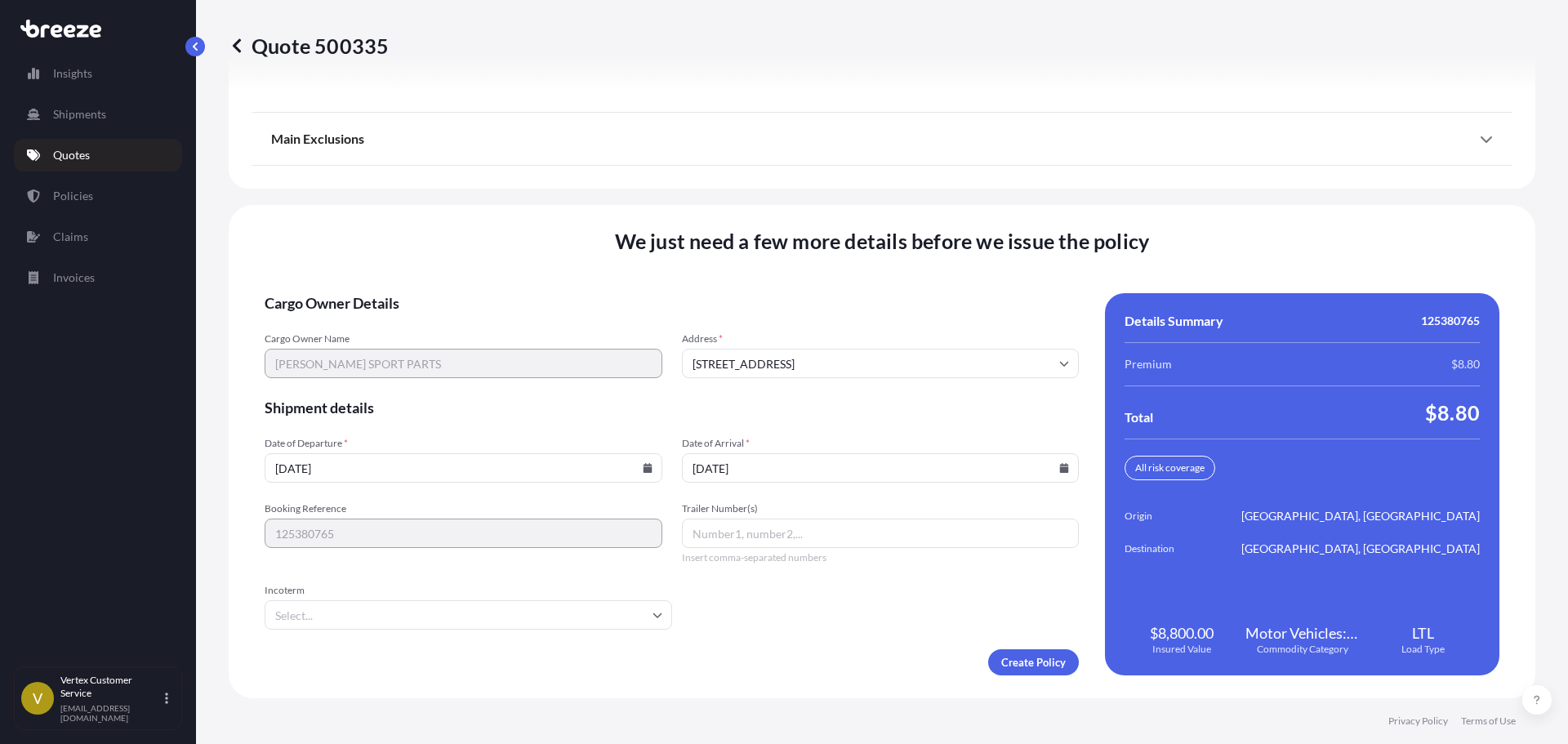
type input "[DATE]"
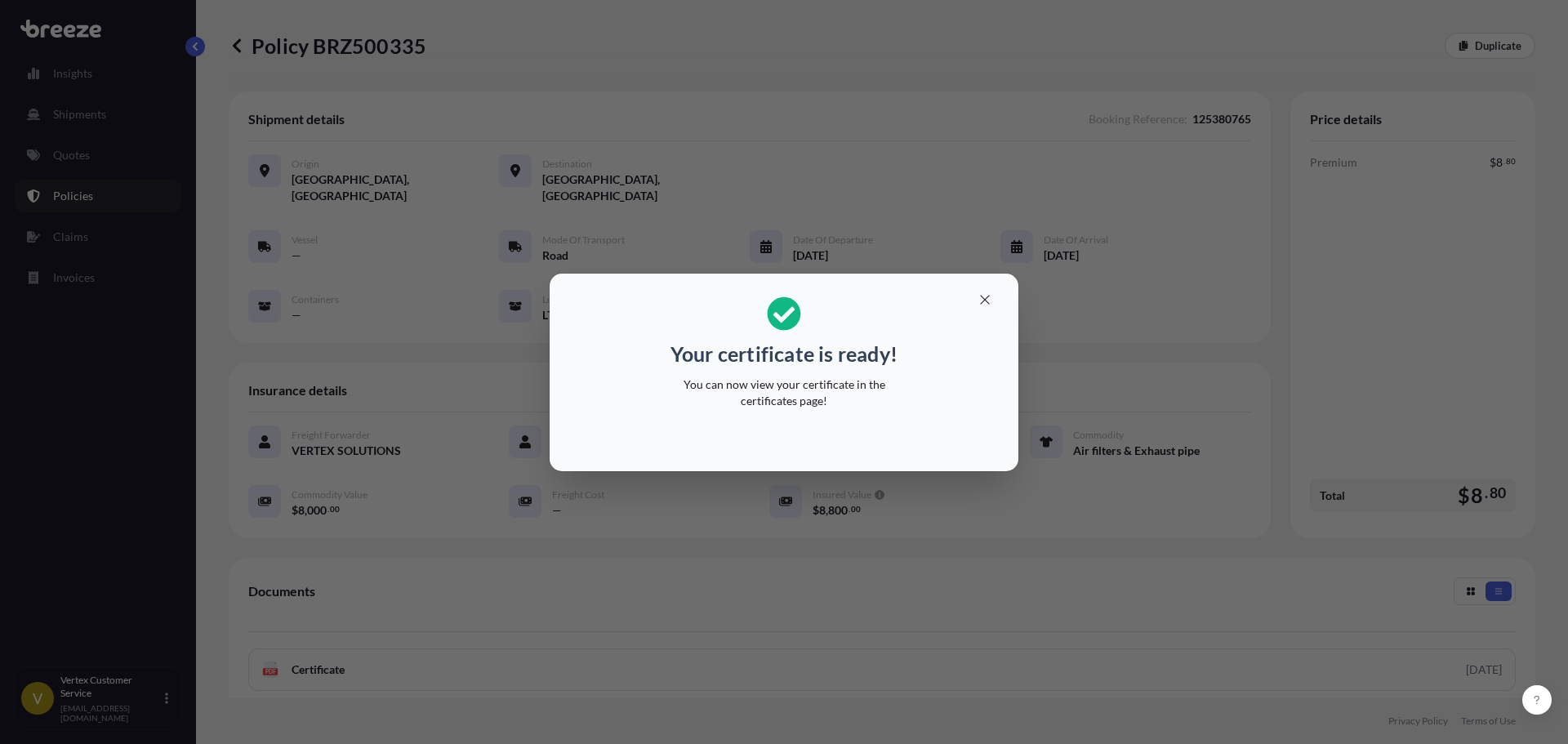
click at [1005, 307] on section "Your certificate is ready! You can now view your certificate in the certificate…" at bounding box center [784, 372] width 469 height 198
click at [993, 304] on button "button" at bounding box center [985, 300] width 41 height 26
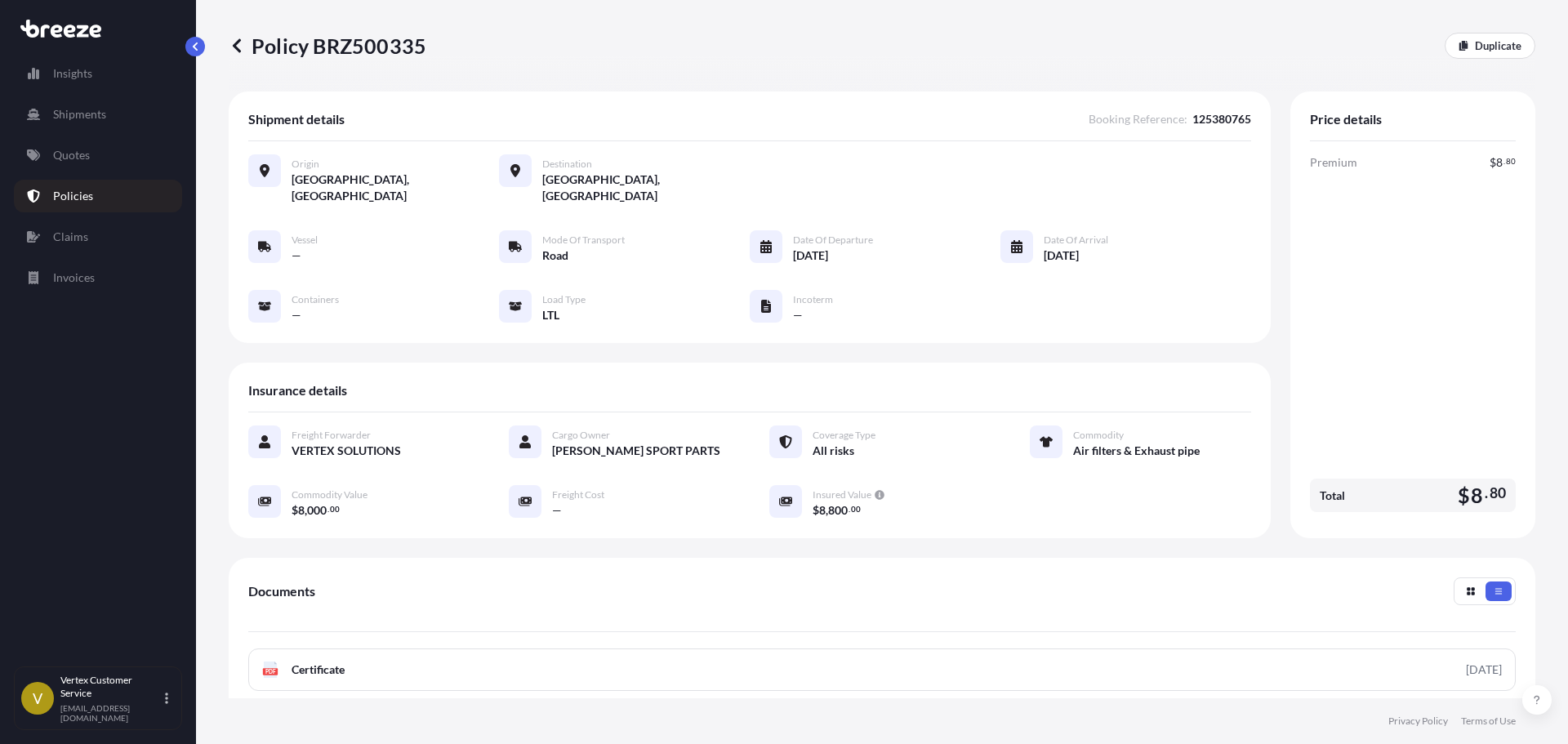
click at [402, 49] on p "Policy BRZ500335" at bounding box center [327, 46] width 198 height 26
copy p "BRZ500335"
